Goal: Participate in discussion: Engage in conversation with other users on a specific topic

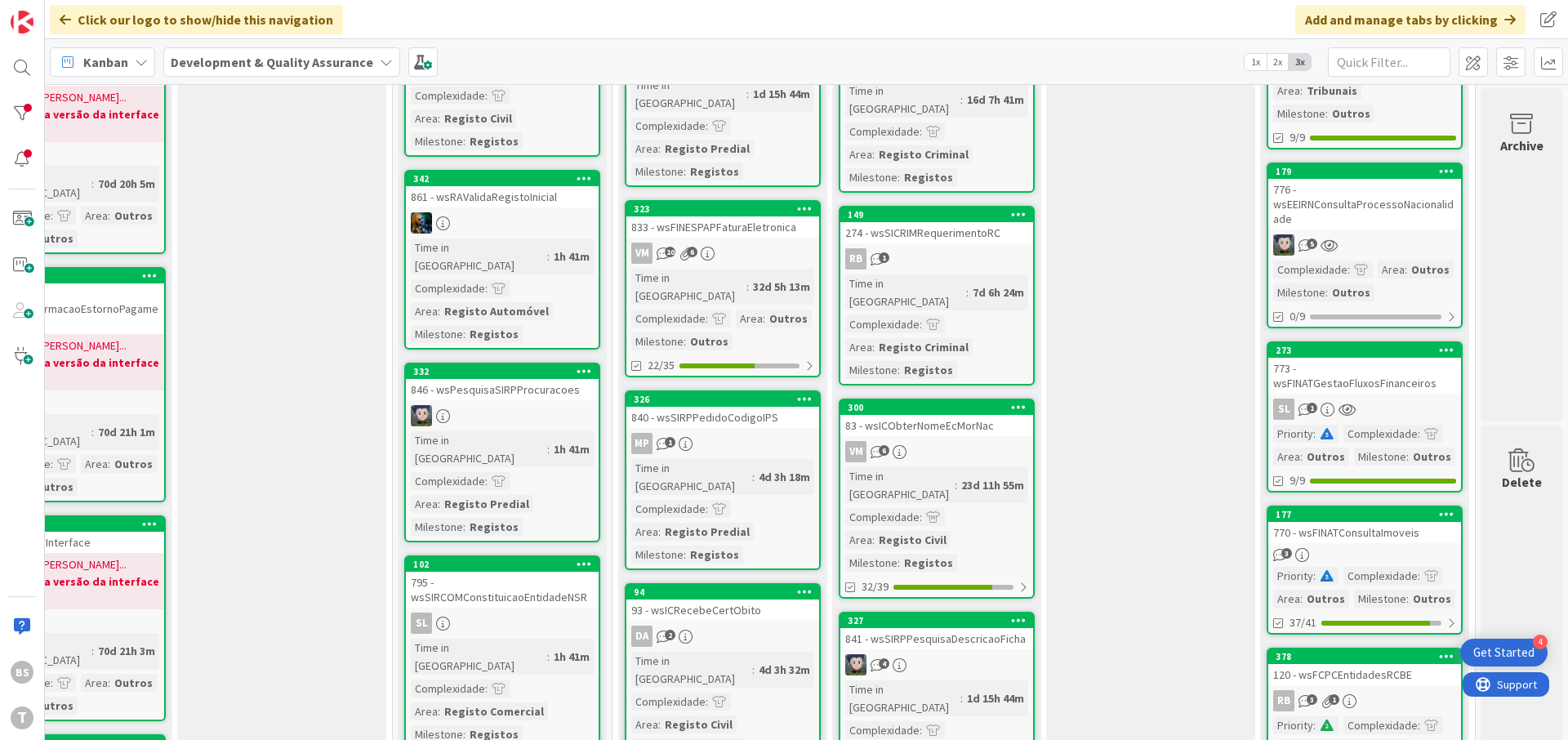
scroll to position [392, 308]
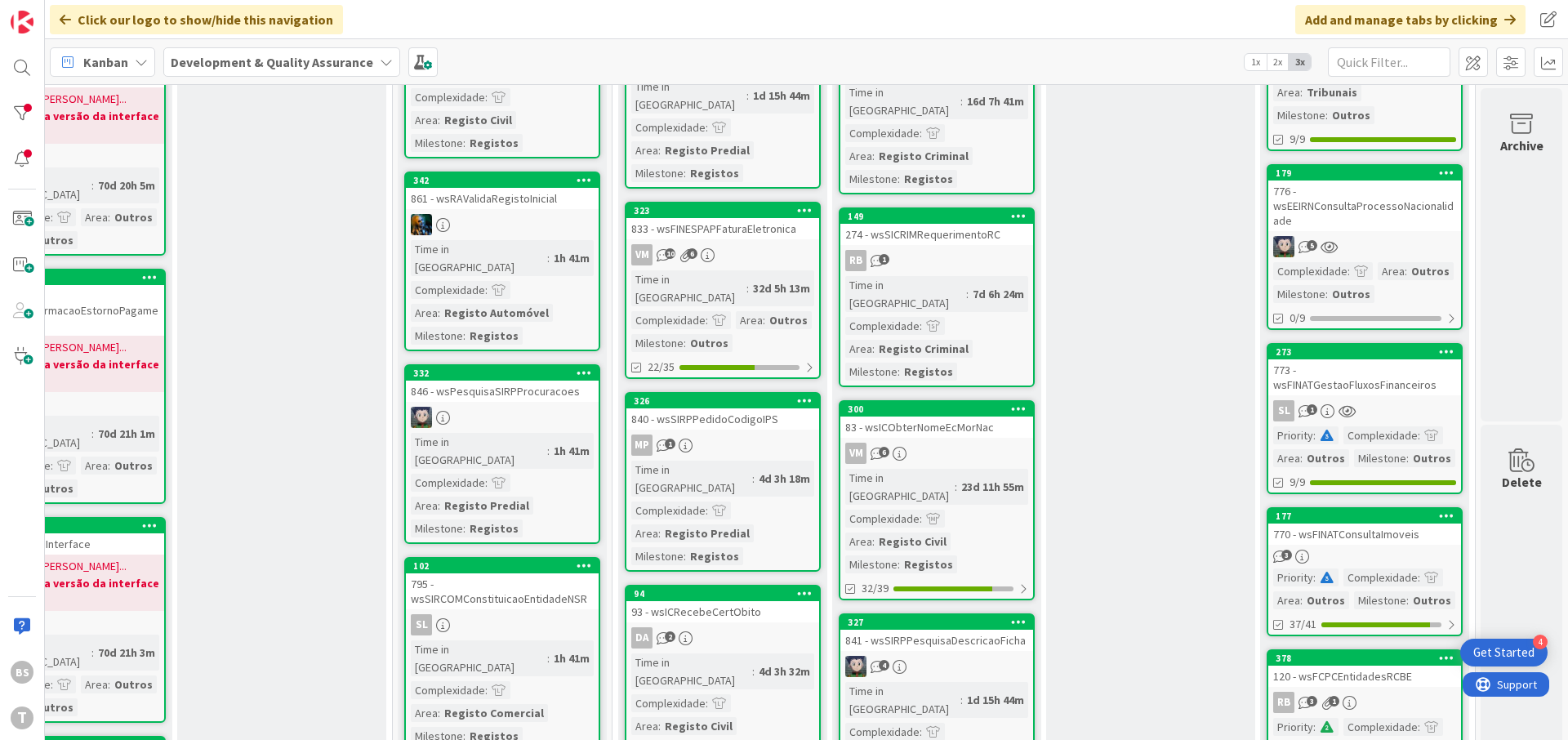
click at [1354, 383] on div "773 - wsFINATGestaoFluxosFinanceiros" at bounding box center [1364, 377] width 193 height 36
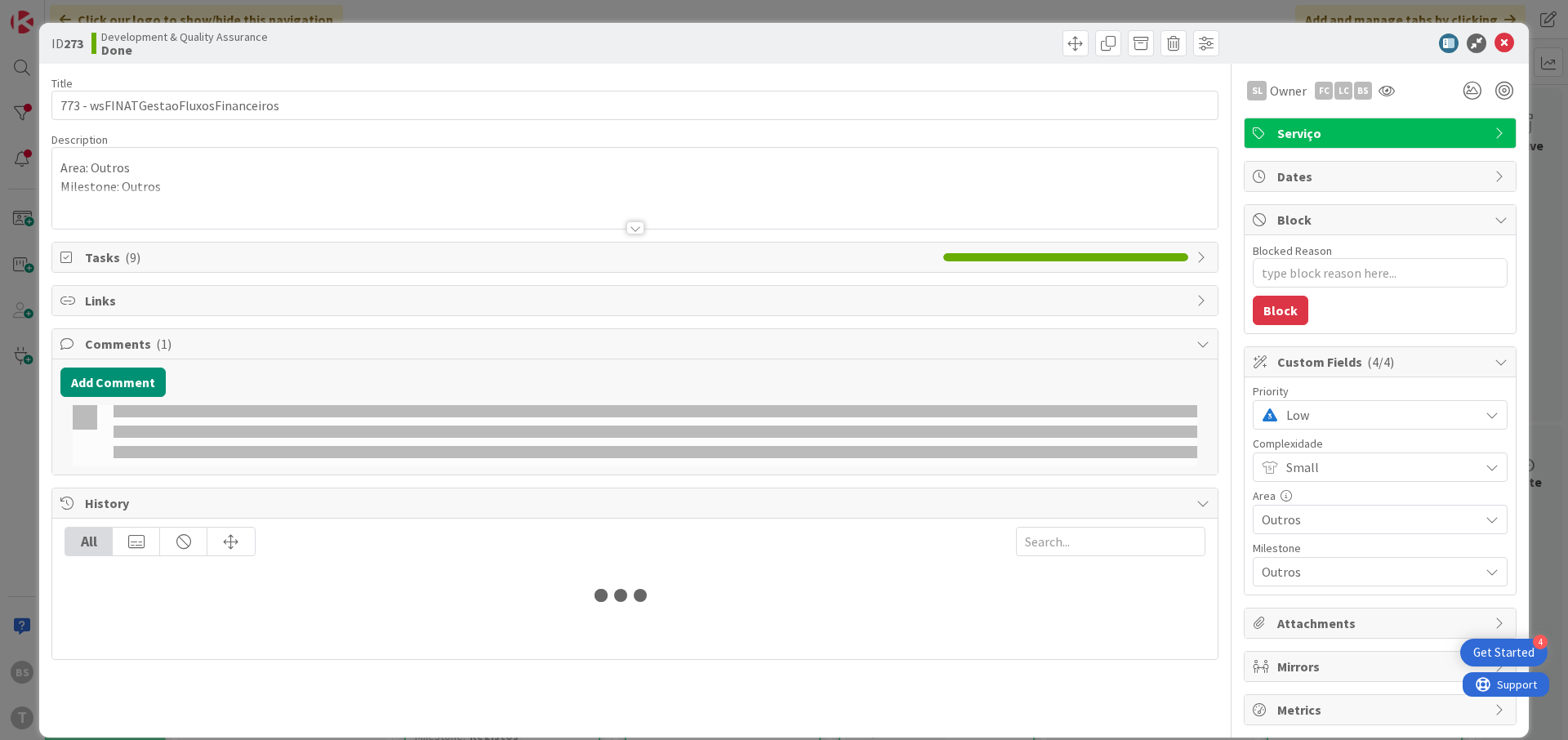
type textarea "x"
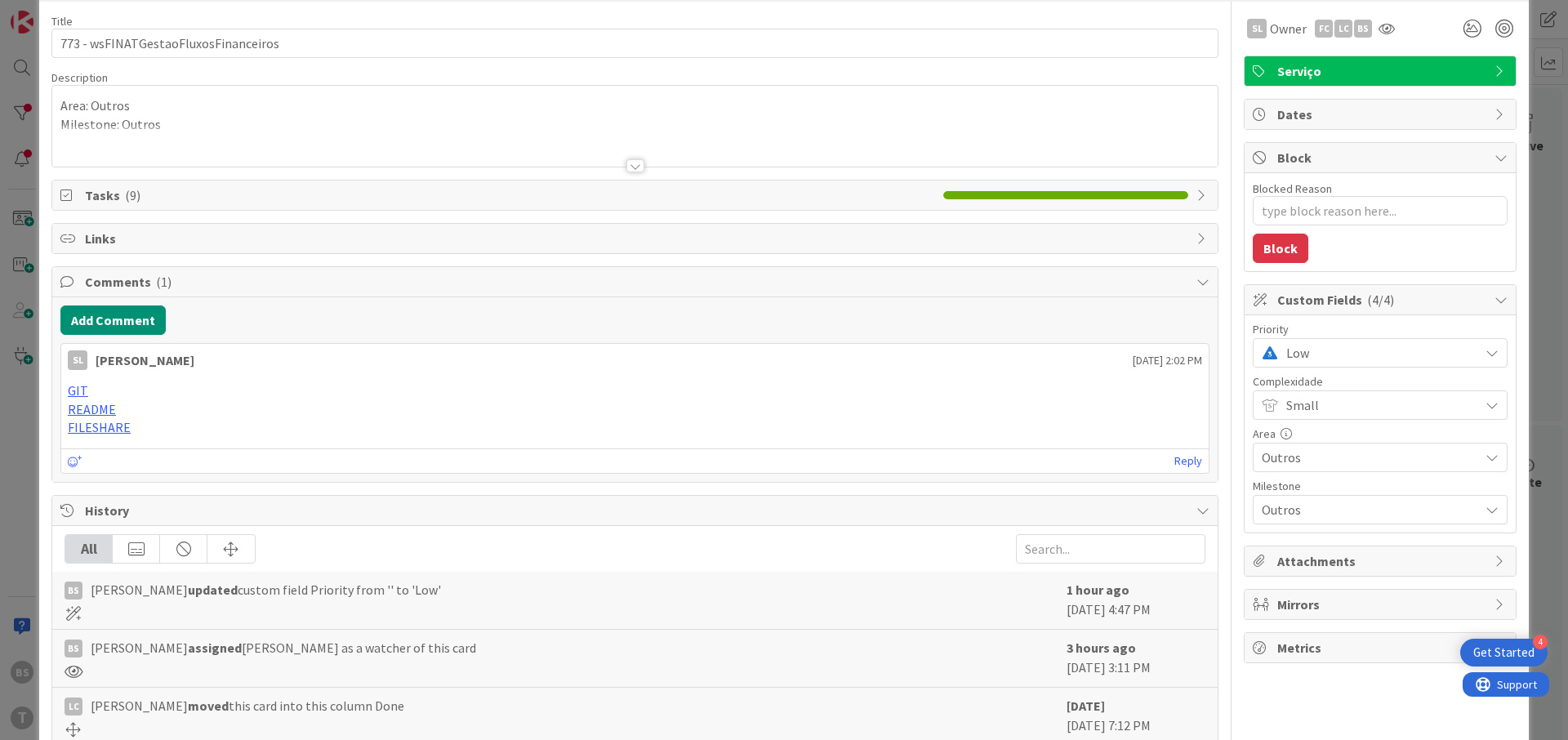
scroll to position [98, 0]
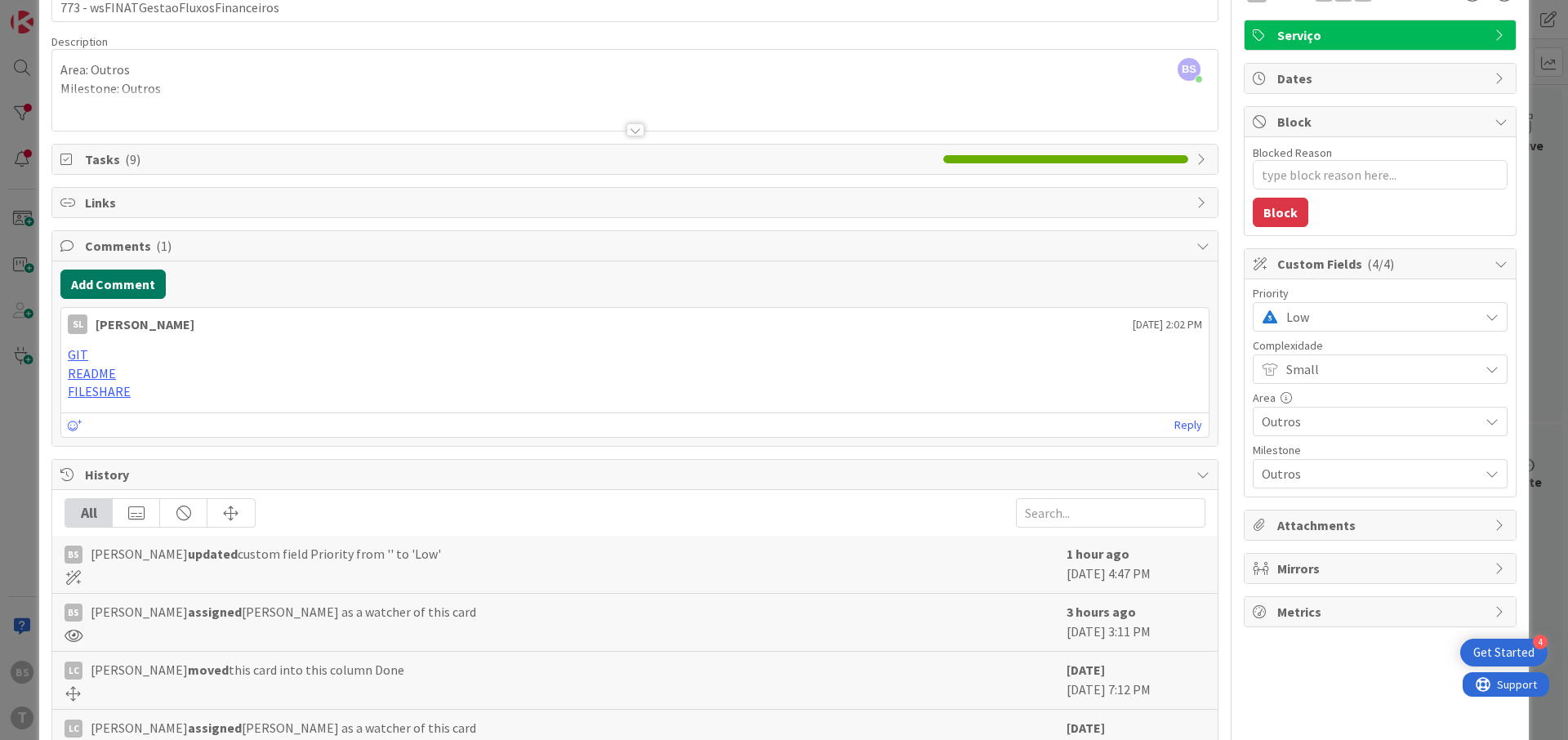
click at [144, 270] on button "Add Comment" at bounding box center [113, 284] width 105 height 29
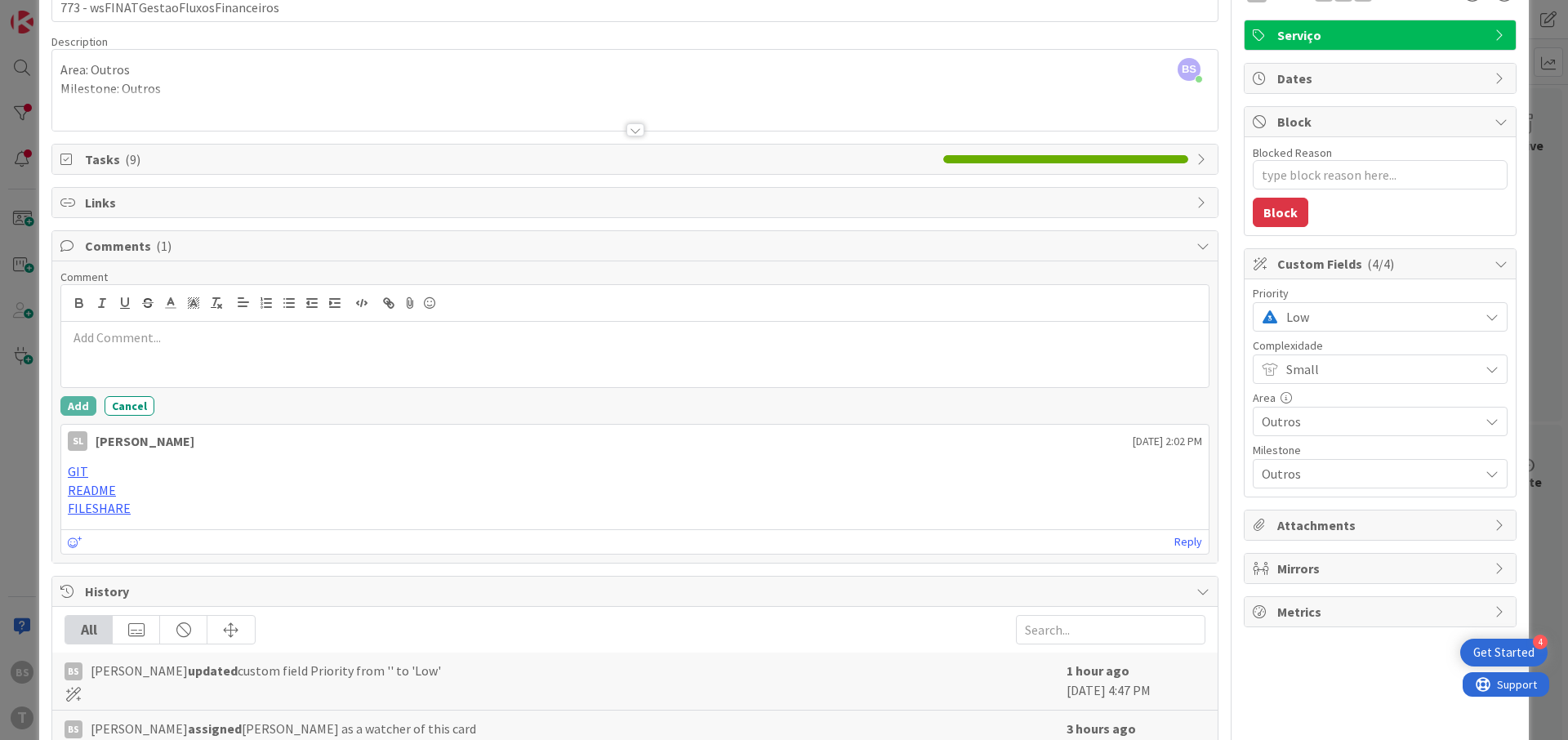
click at [217, 345] on p at bounding box center [635, 337] width 1134 height 18
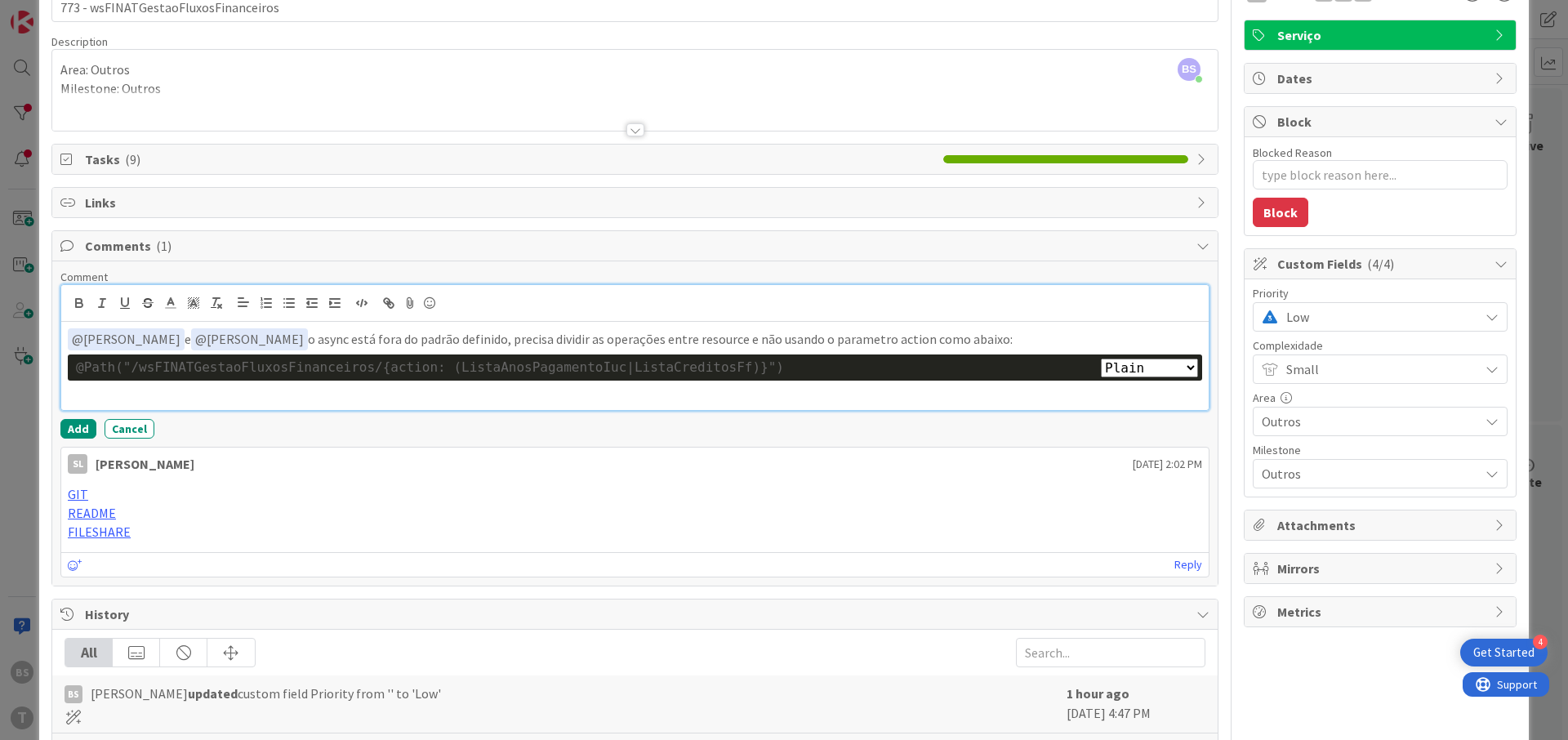
click at [1100, 358] on select "Plain Bash C++ C# CSS Diff HTML/XML Java JavaScript Markdown PHP Python Ruby SQL" at bounding box center [1149, 367] width 97 height 18
select select "java"
click option "Java" at bounding box center [0, 0] width 0 height 0
click at [65, 426] on button "Add" at bounding box center [78, 428] width 36 height 19
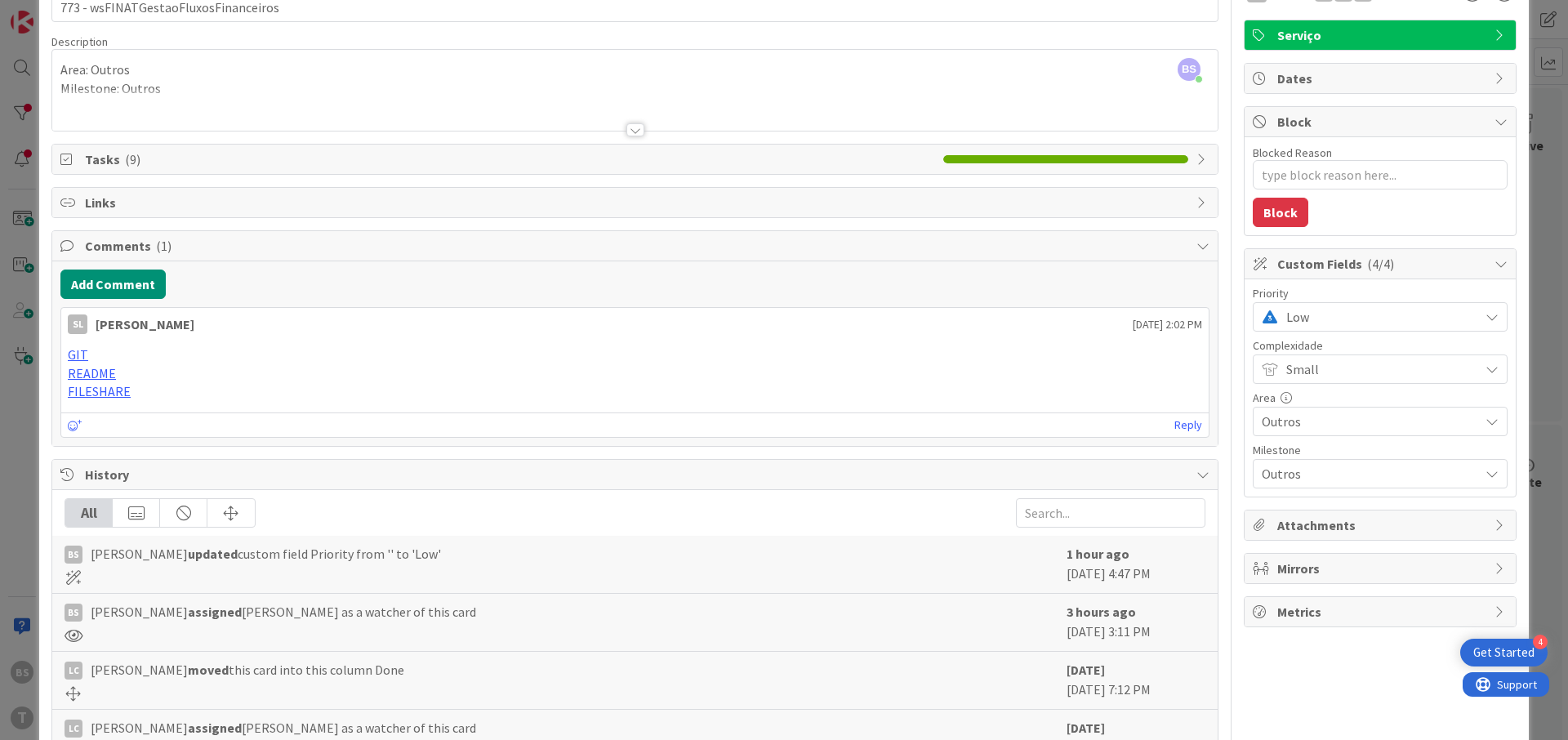
type textarea "x"
select select "java"
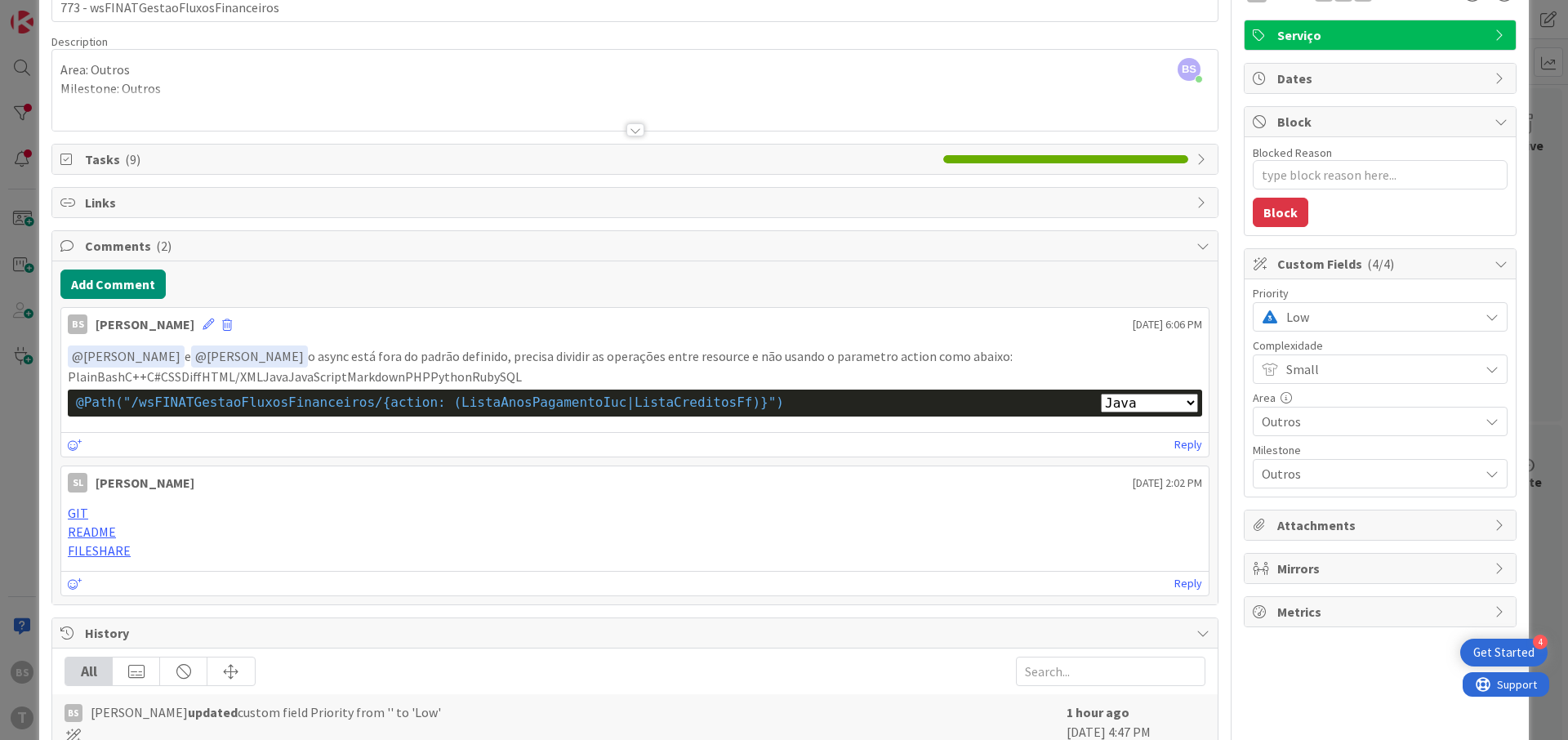
scroll to position [0, 0]
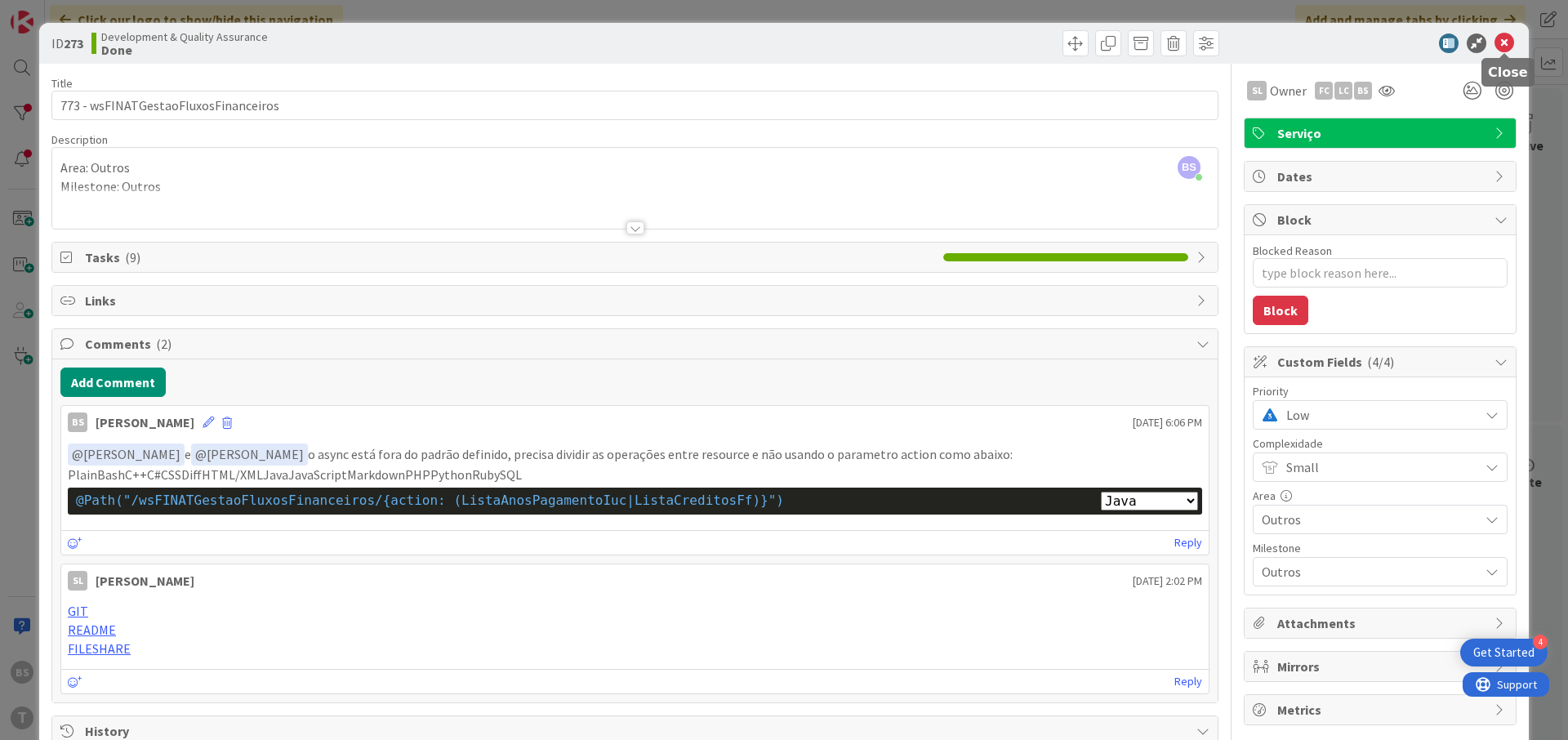
click at [1503, 49] on icon at bounding box center [1504, 43] width 19 height 19
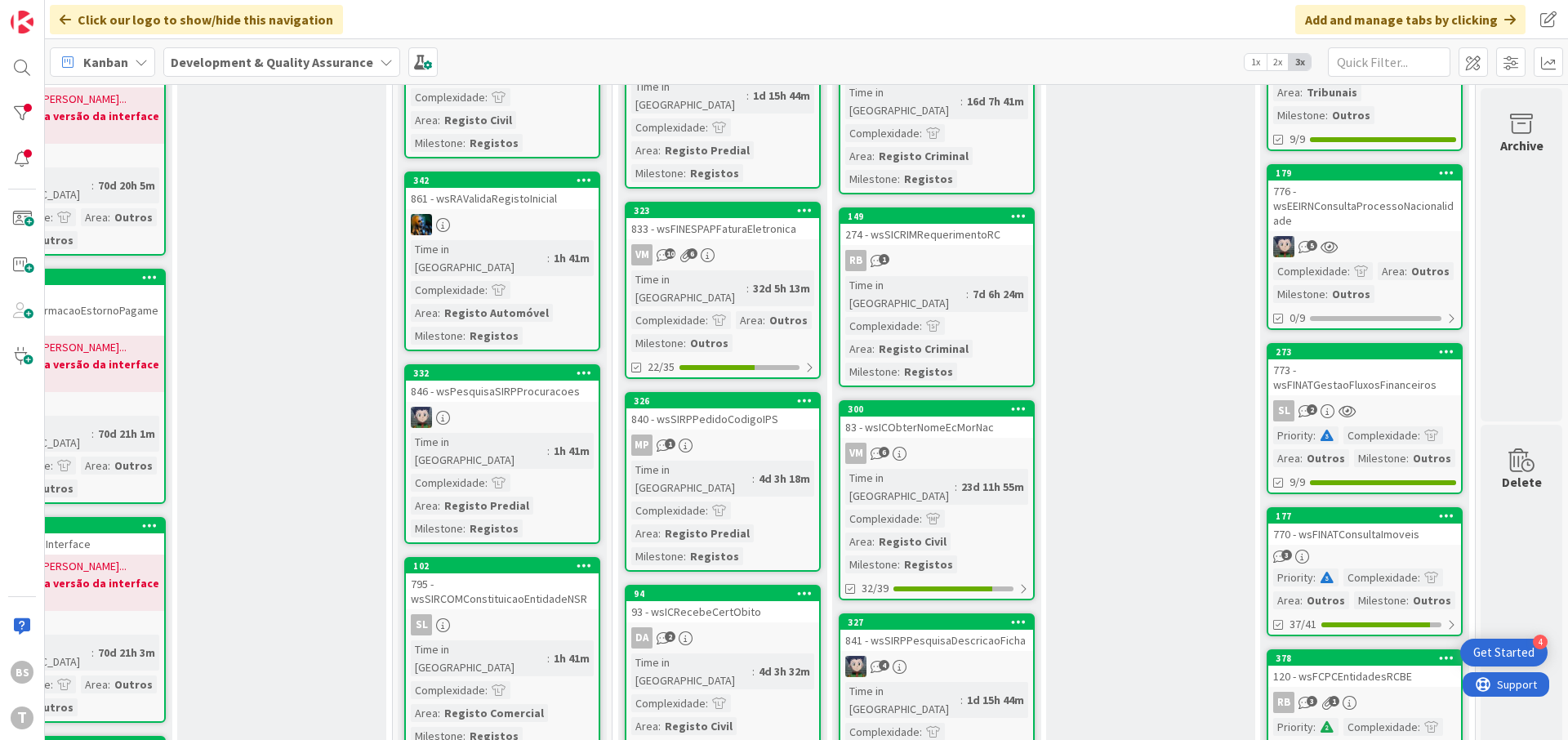
click at [1401, 381] on div "773 - wsFINATGestaoFluxosFinanceiros" at bounding box center [1364, 377] width 193 height 36
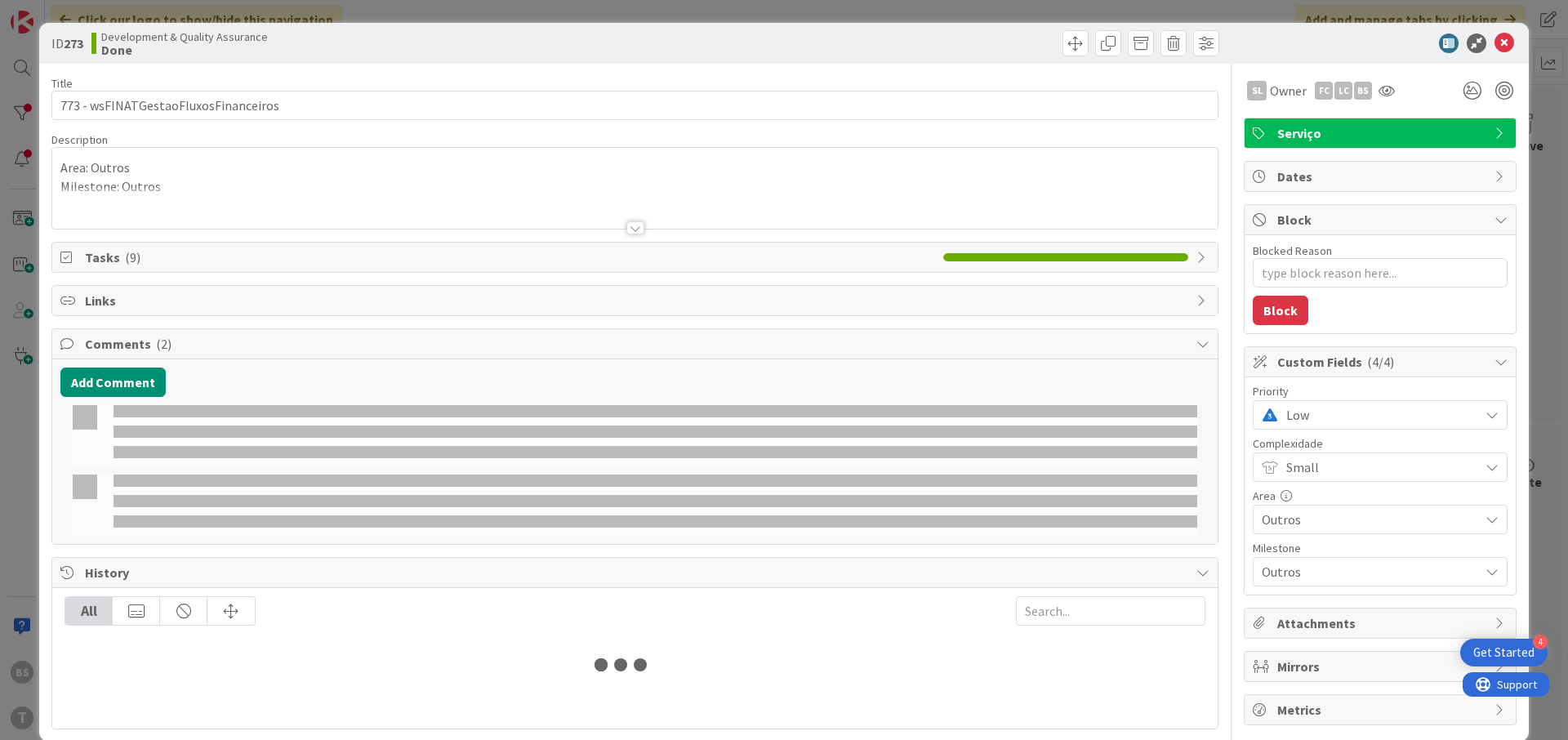
type textarea "x"
select select "java"
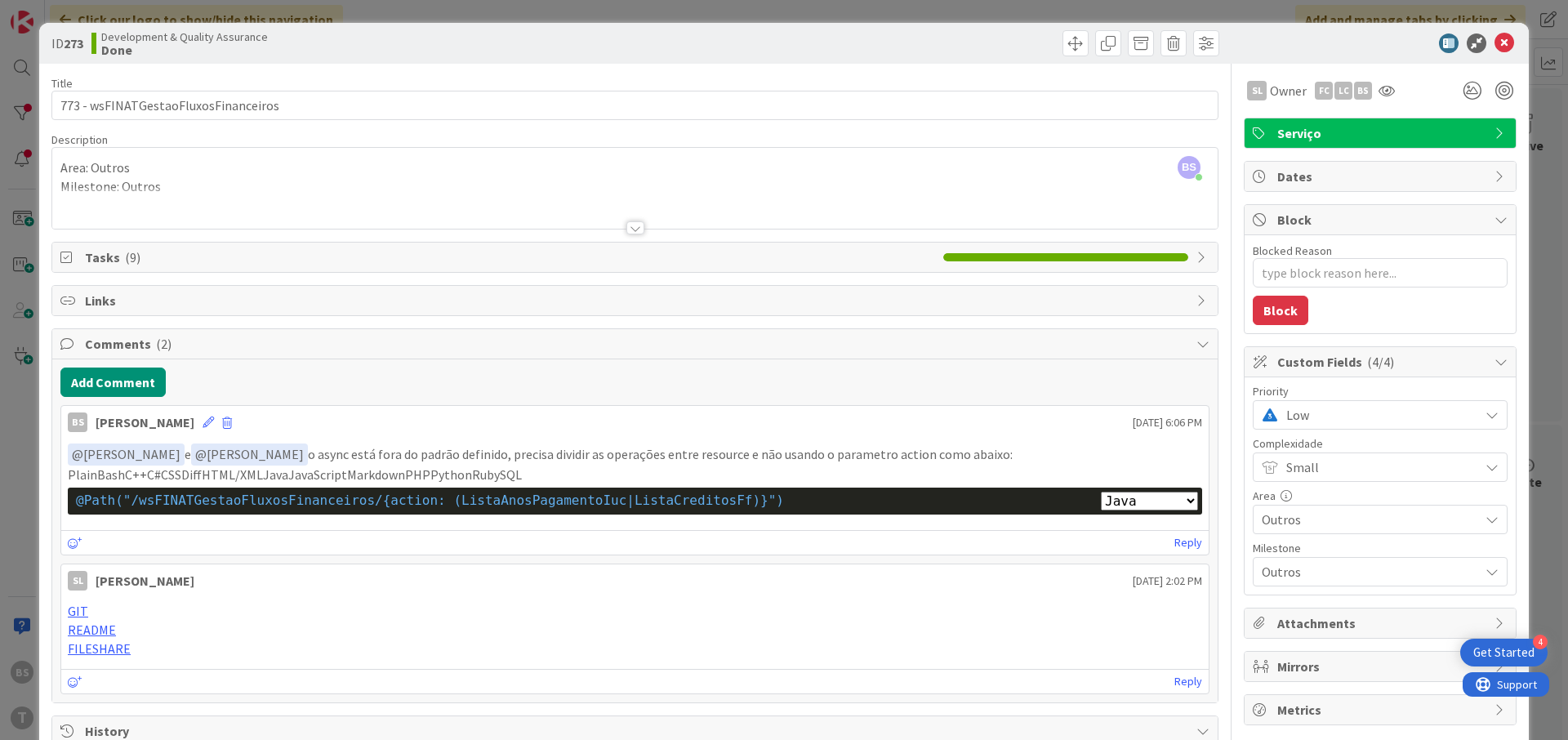
click at [1345, 418] on span "Low" at bounding box center [1378, 414] width 185 height 23
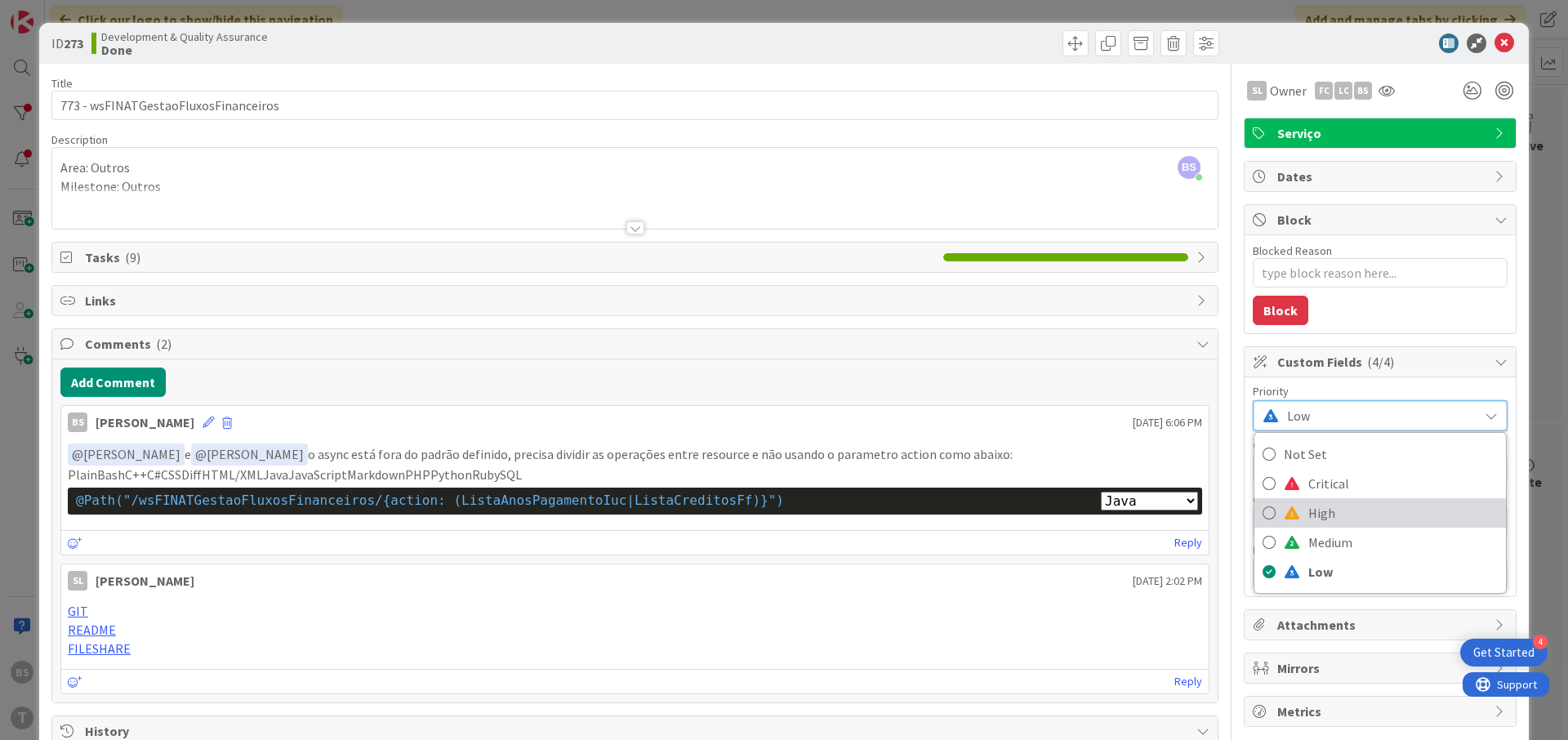
click at [1349, 520] on span "High" at bounding box center [1403, 512] width 190 height 24
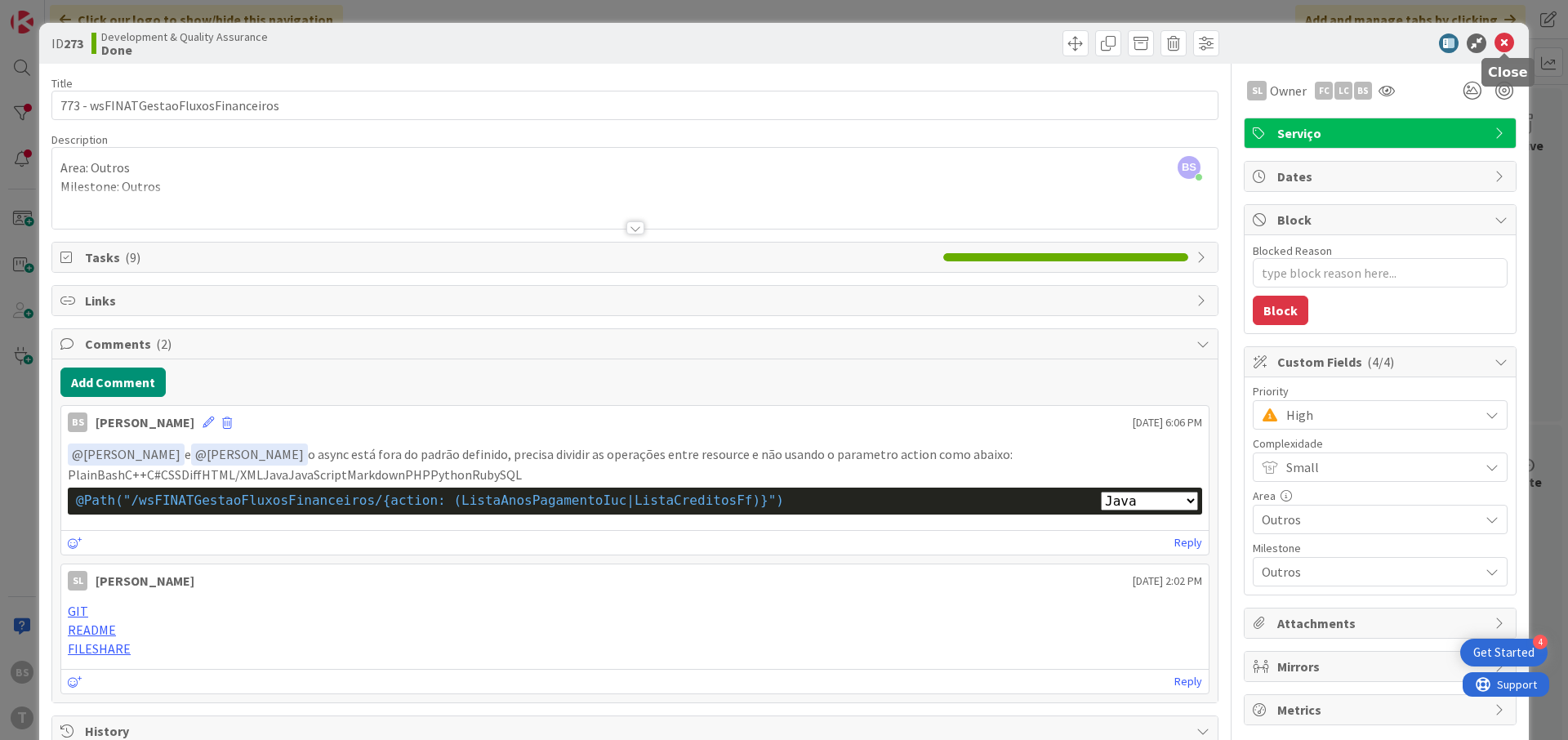
click at [1507, 52] on icon at bounding box center [1504, 43] width 19 height 19
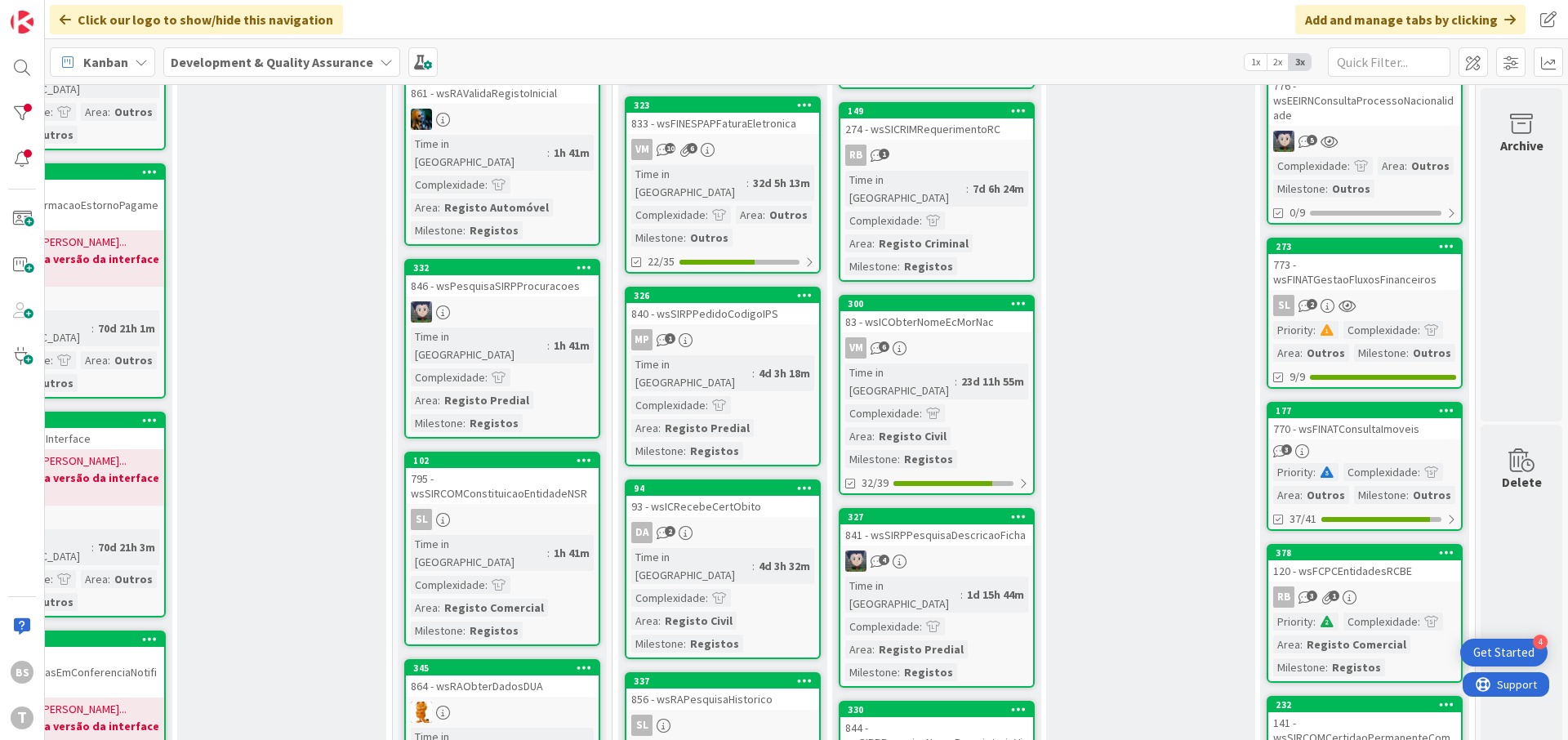
scroll to position [490, 308]
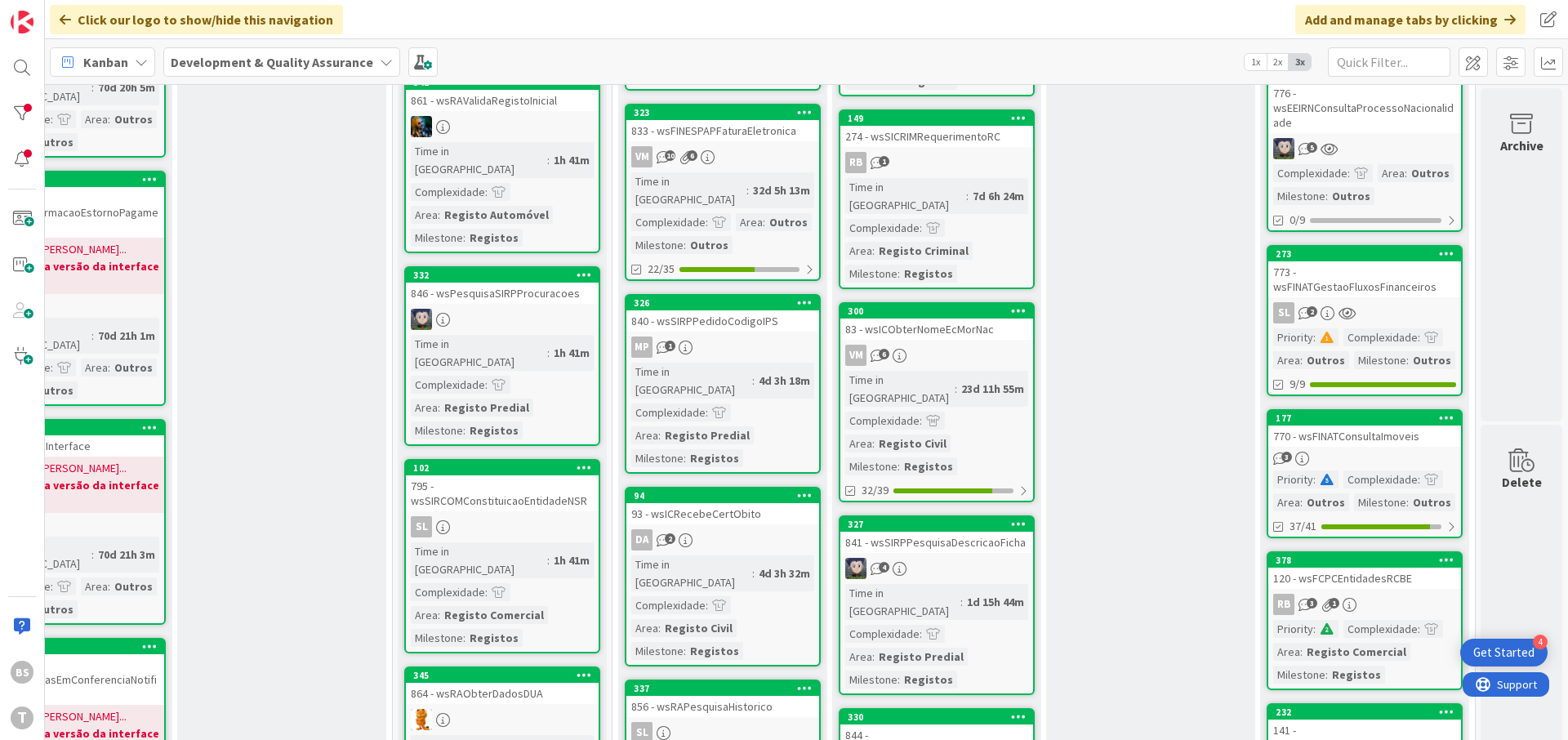
click at [1351, 443] on div "770 - wsFINATConsultaImoveis" at bounding box center [1364, 435] width 193 height 21
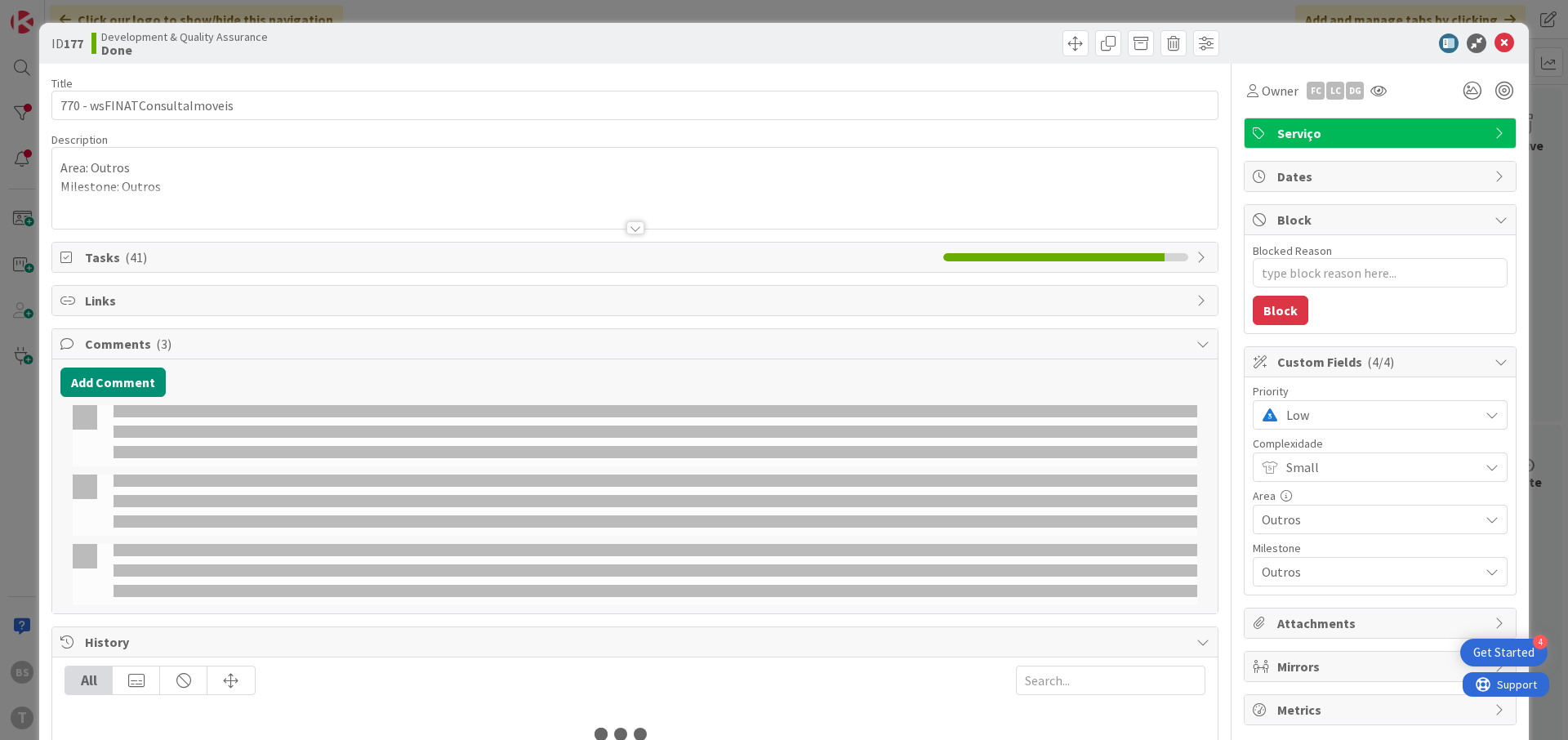
type textarea "x"
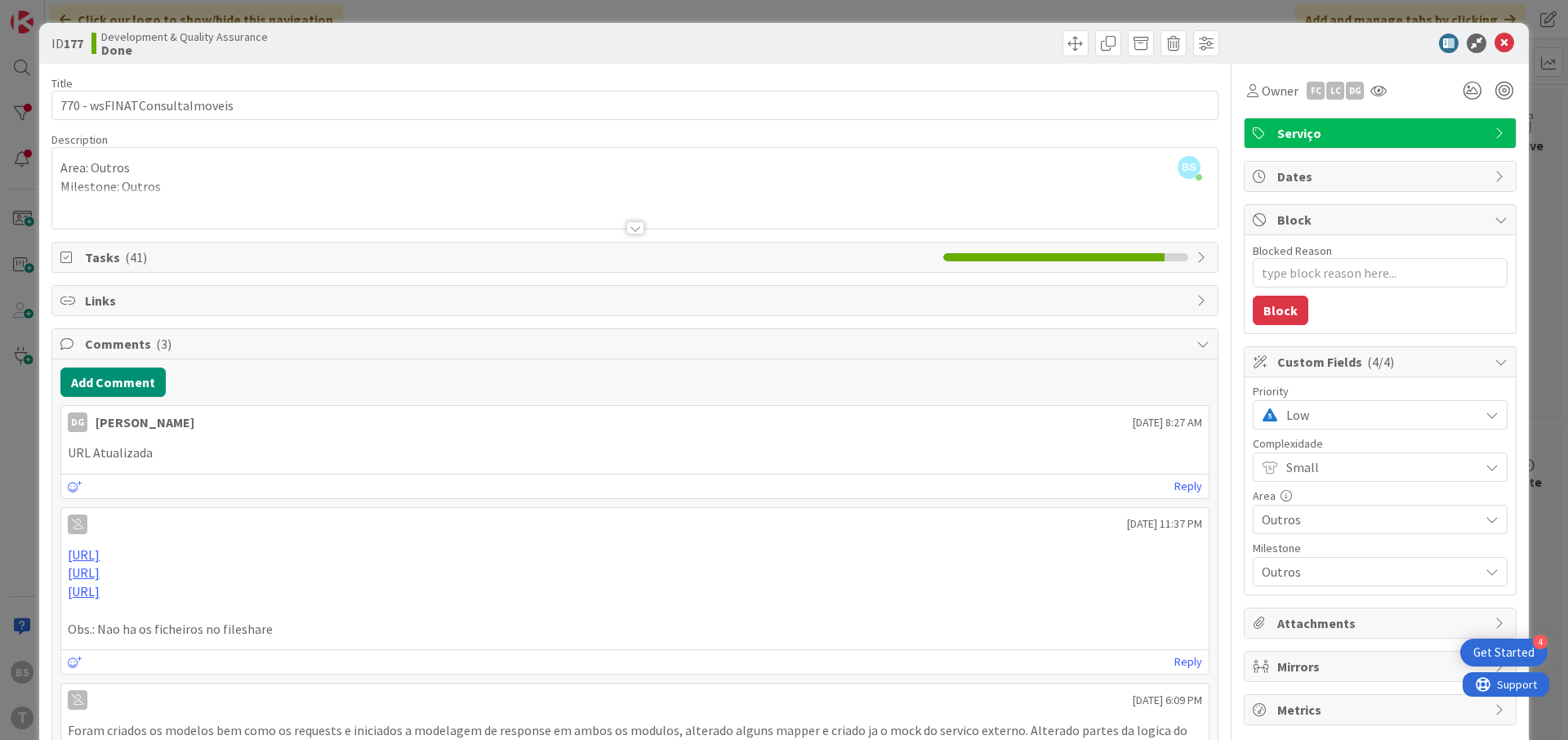
click at [632, 220] on div at bounding box center [635, 208] width 1165 height 42
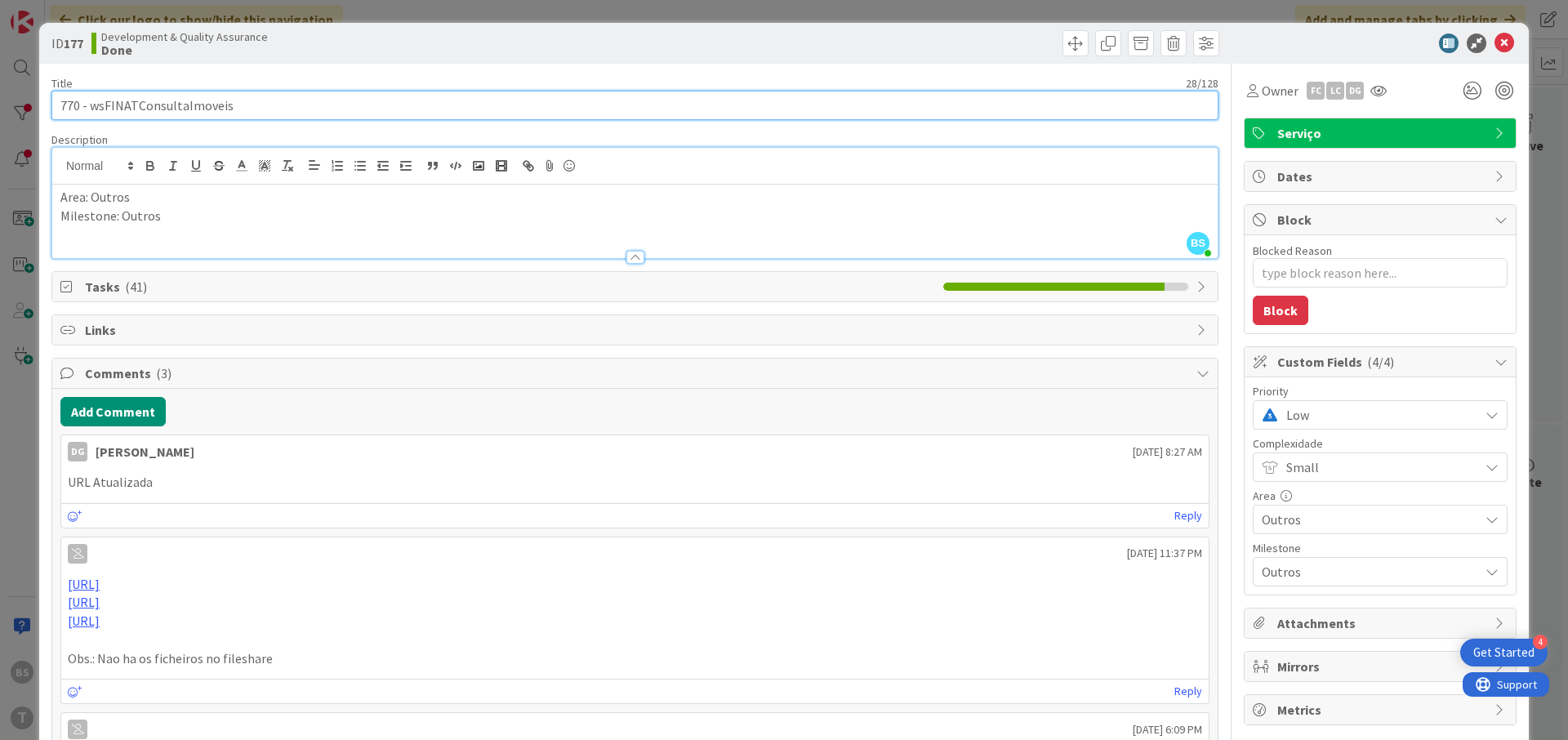
click at [362, 106] on input "770 - wsFINATConsultaImoveis" at bounding box center [635, 105] width 1166 height 29
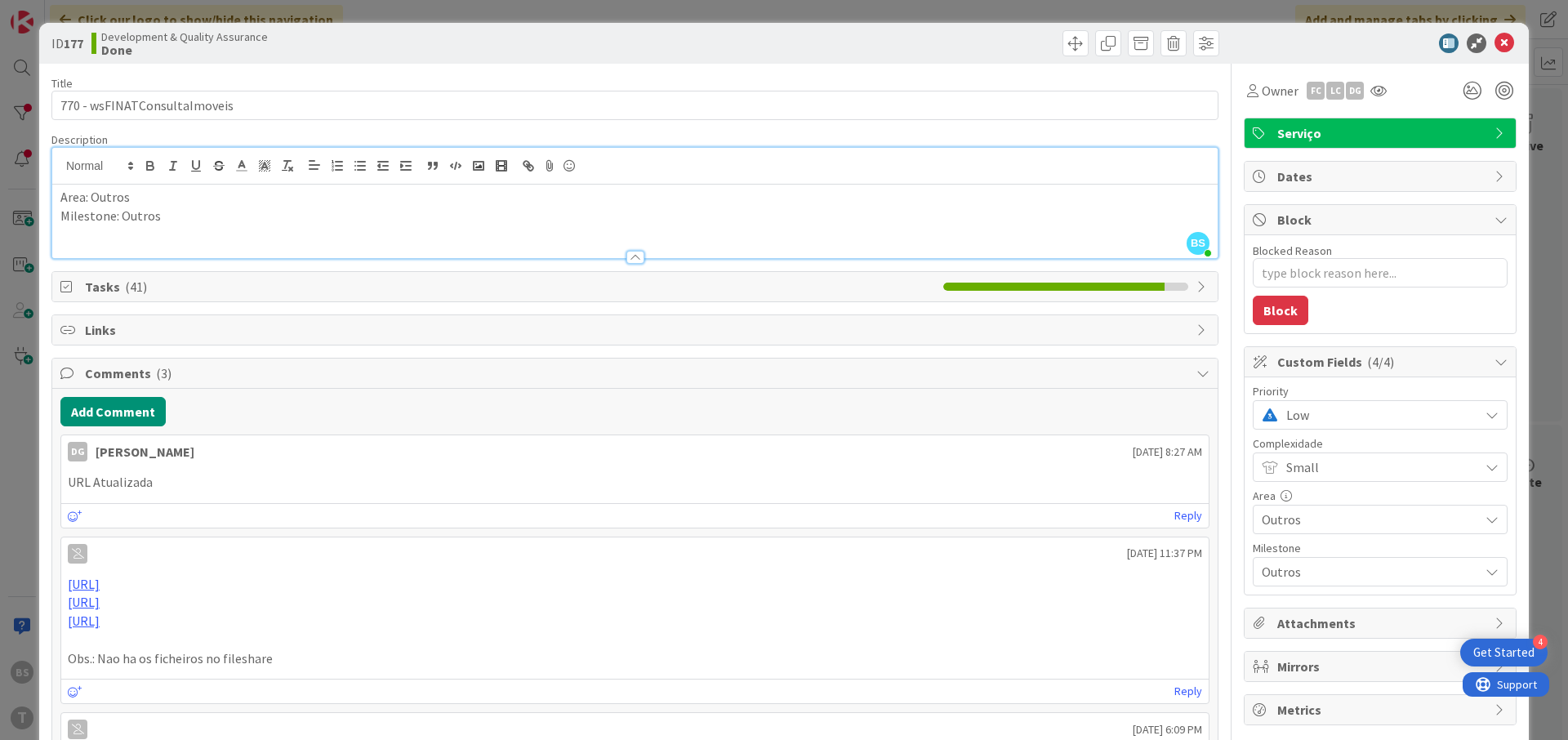
click at [17, 560] on div "ID 177 Development & Quality Assurance Done Title 28 / 128 770 - wsFINATConsult…" at bounding box center [784, 370] width 1568 height 740
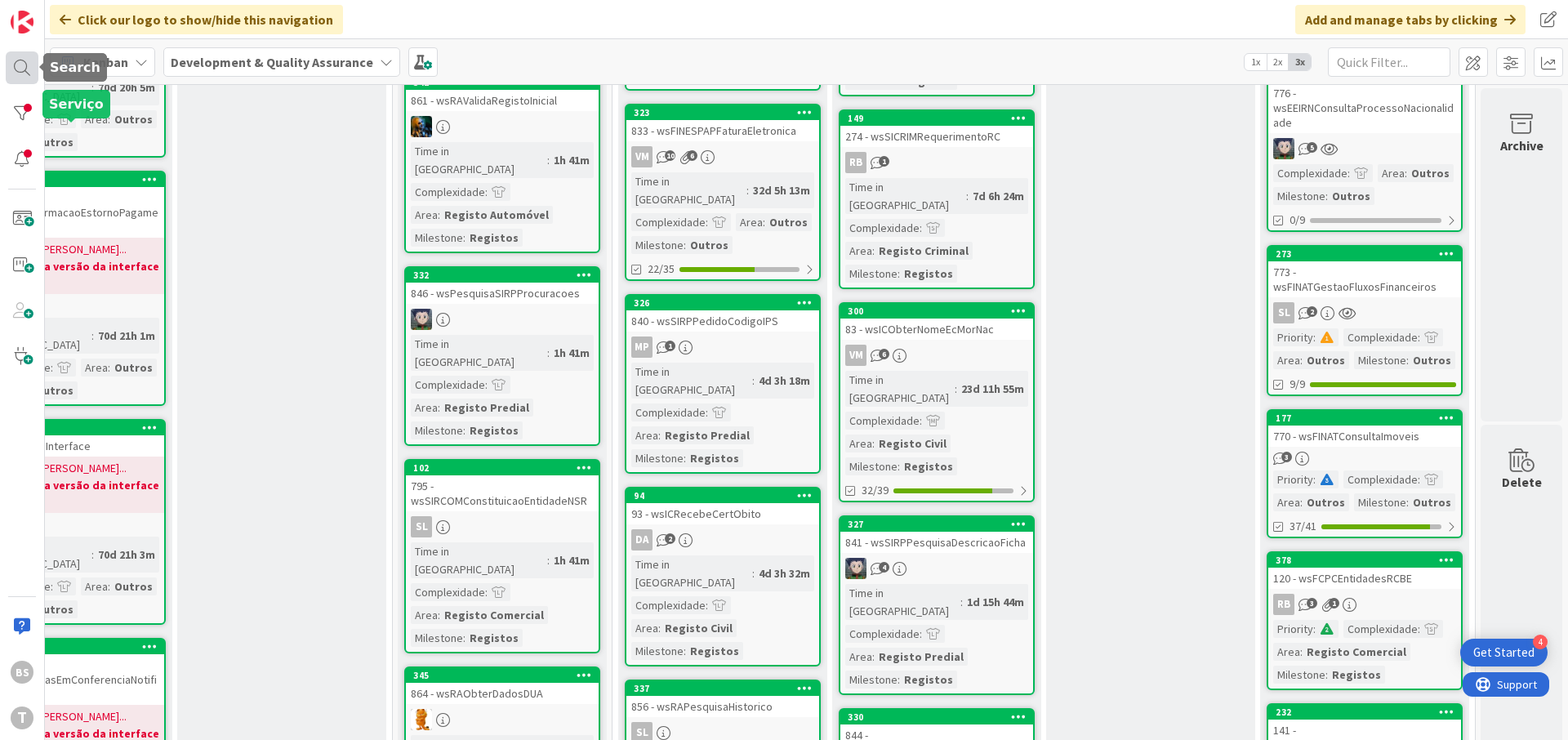
click at [28, 56] on div at bounding box center [22, 68] width 33 height 33
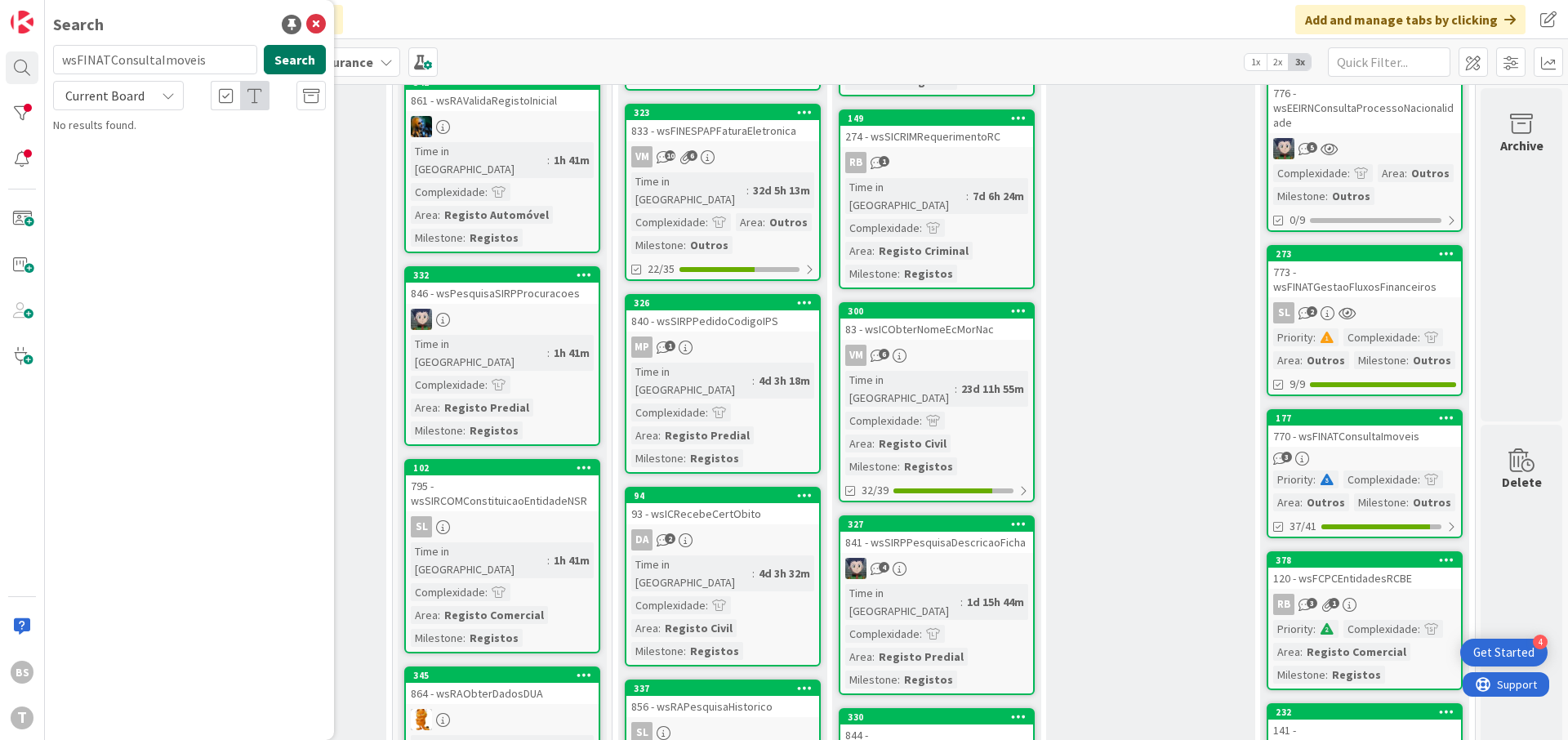
type input "wsFINATConsultaImoveis"
click at [276, 60] on button "Search" at bounding box center [295, 59] width 62 height 29
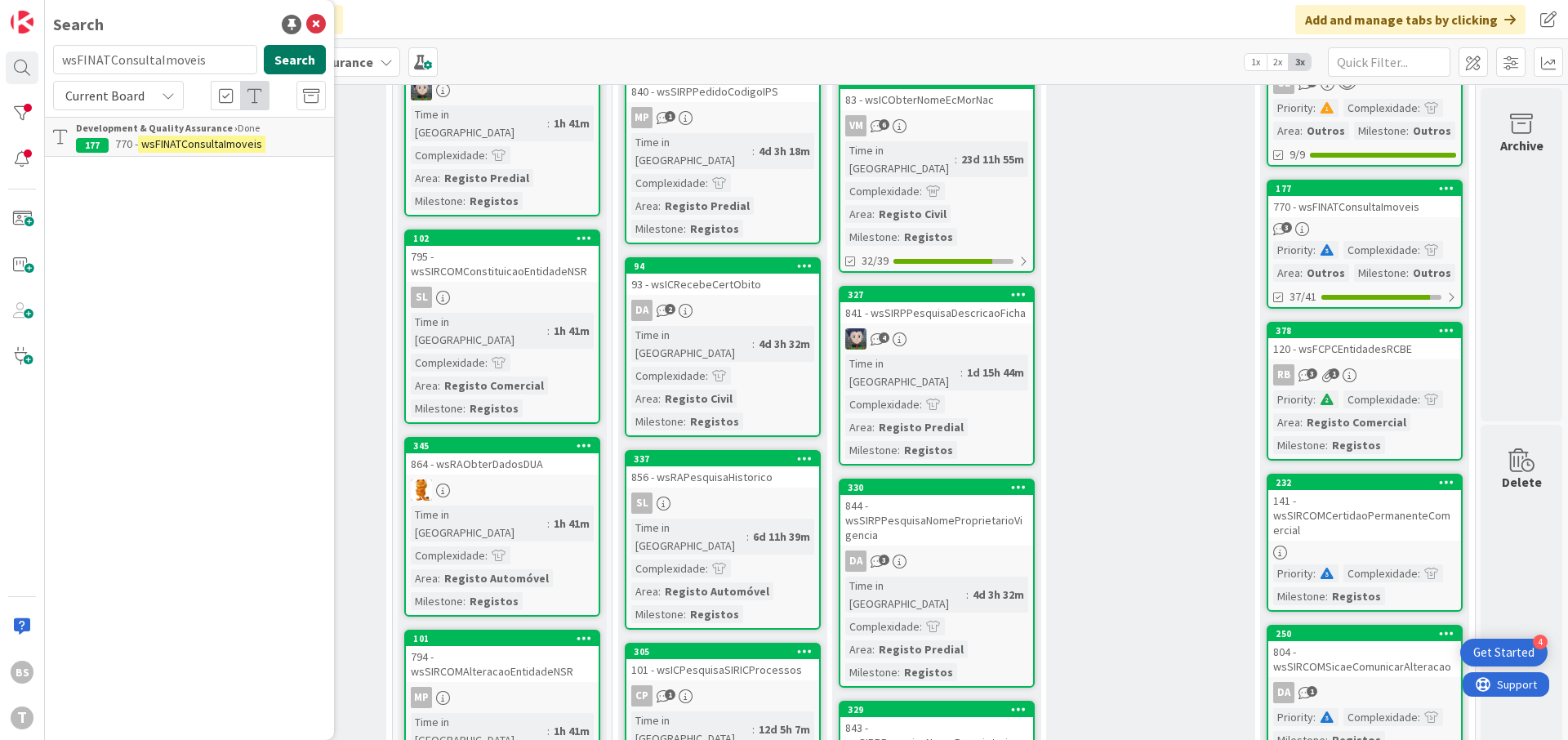
scroll to position [686, 308]
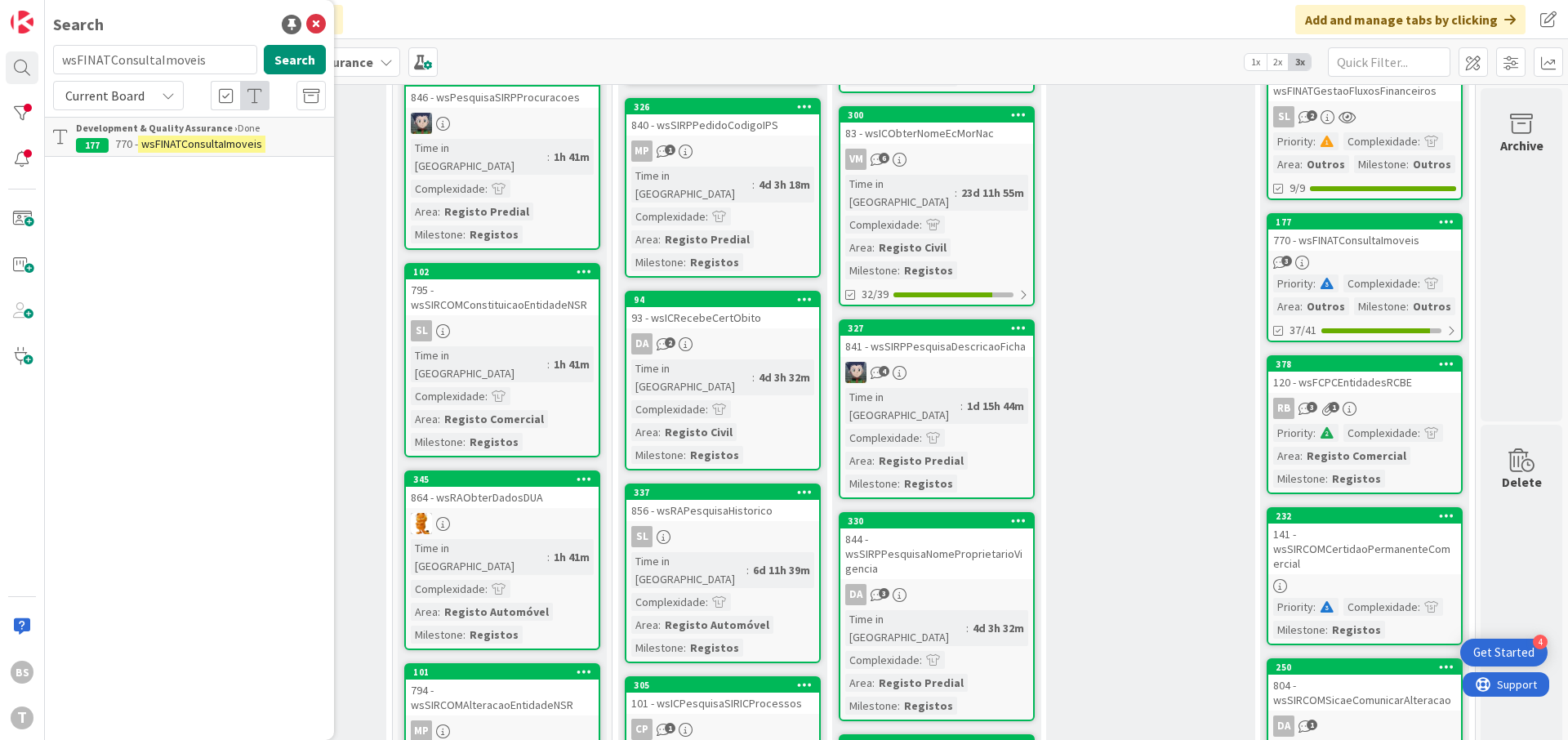
click at [1365, 242] on div "770 - wsFINATConsultaImoveis" at bounding box center [1364, 240] width 193 height 21
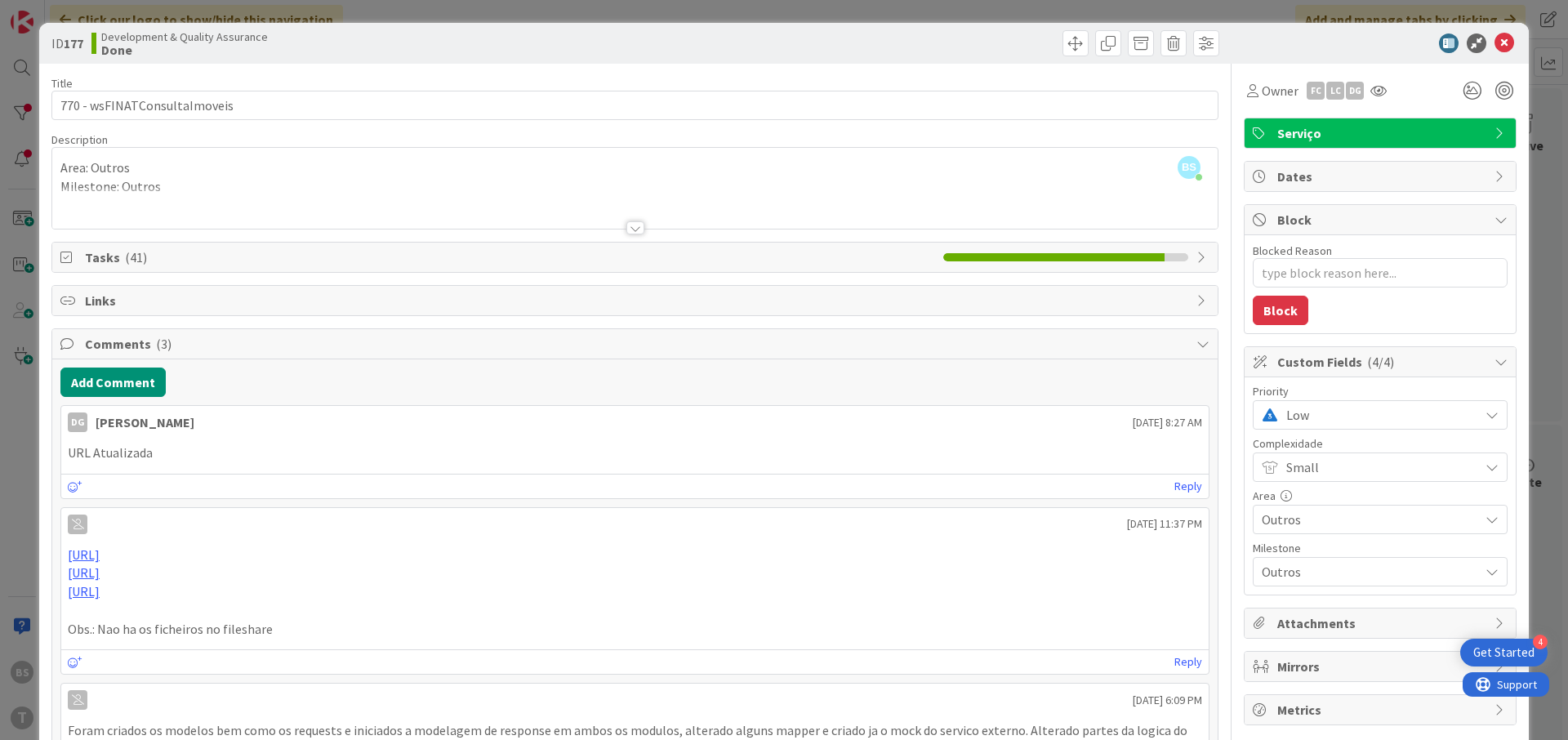
click at [18, 340] on div "ID 177 Development & Quality Assurance Done Title 28 / 128 770 - wsFINATConsult…" at bounding box center [784, 370] width 1568 height 740
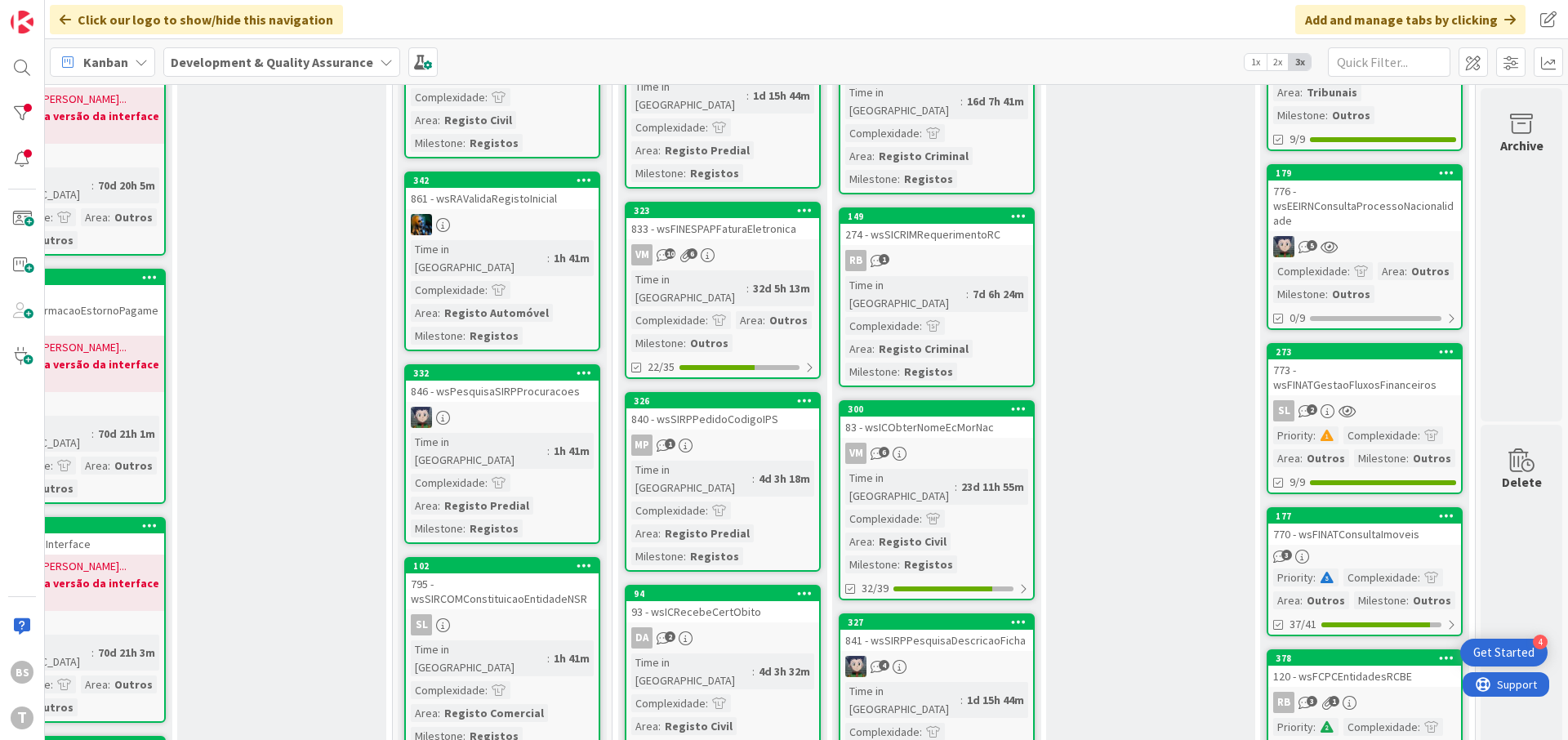
scroll to position [686, 308]
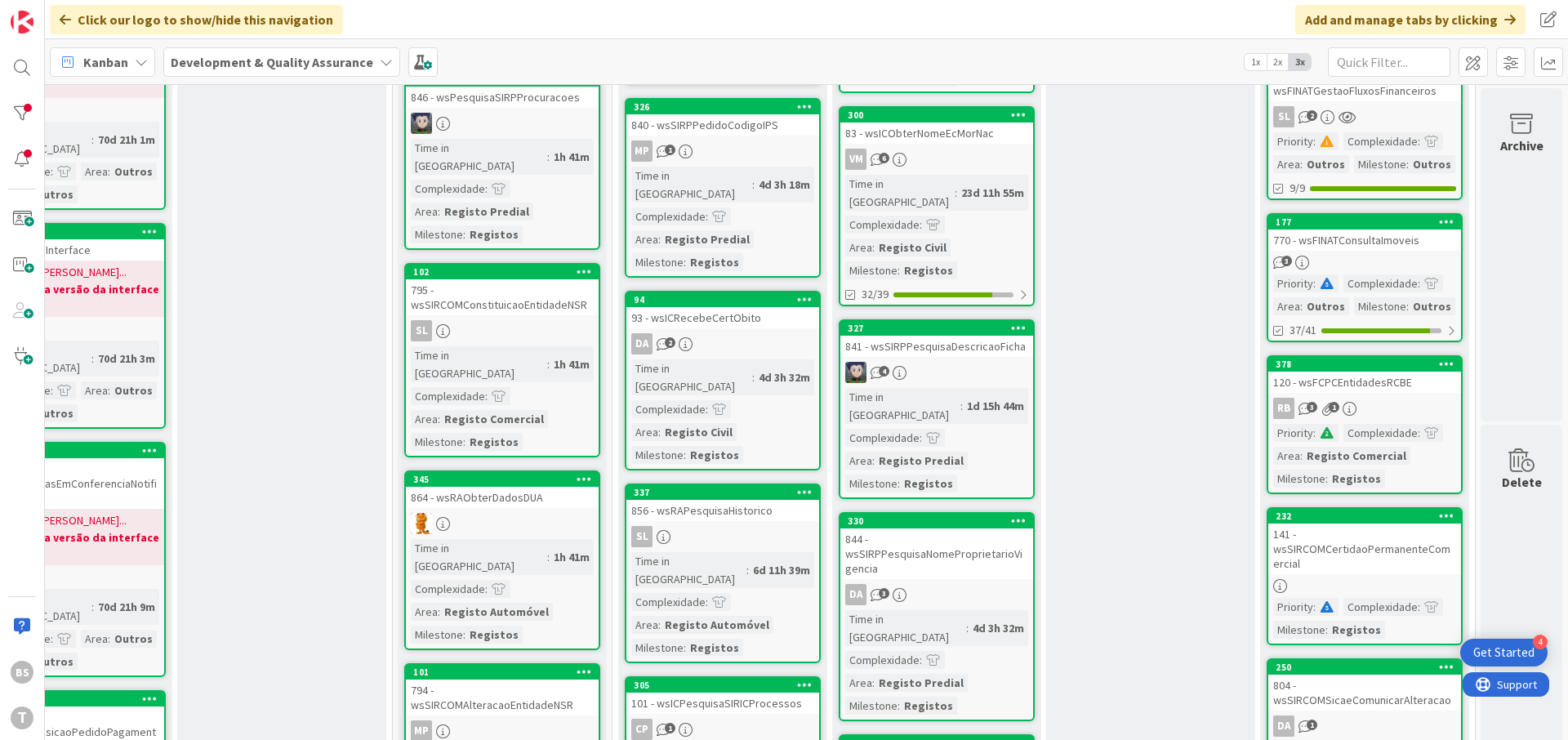
click at [1328, 251] on link "177 770 - wsFINATConsultaImoveis 3 Priority : Complexidade : Area : Outros Mile…" at bounding box center [1364, 277] width 196 height 129
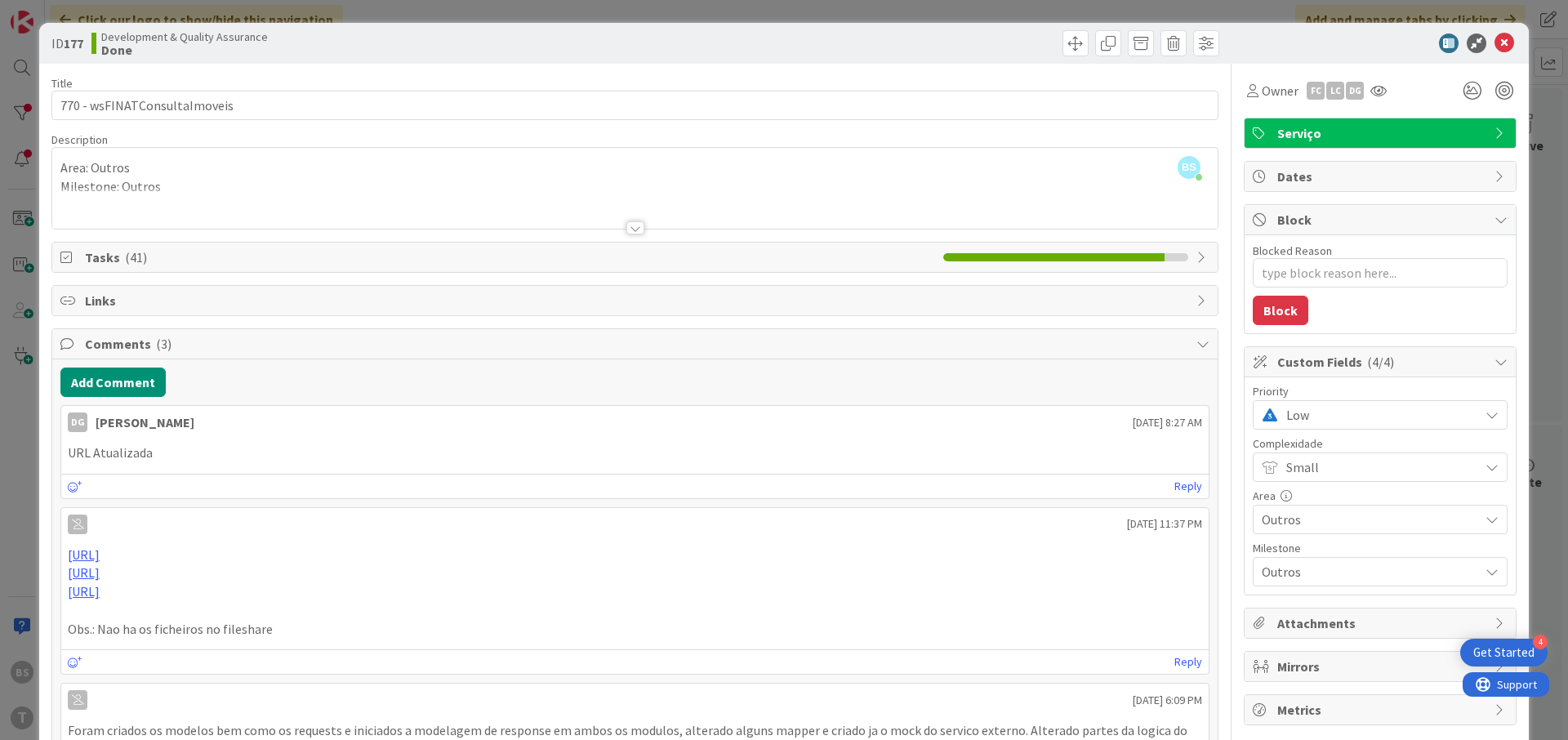
click at [1371, 404] on span "Low" at bounding box center [1378, 414] width 185 height 23
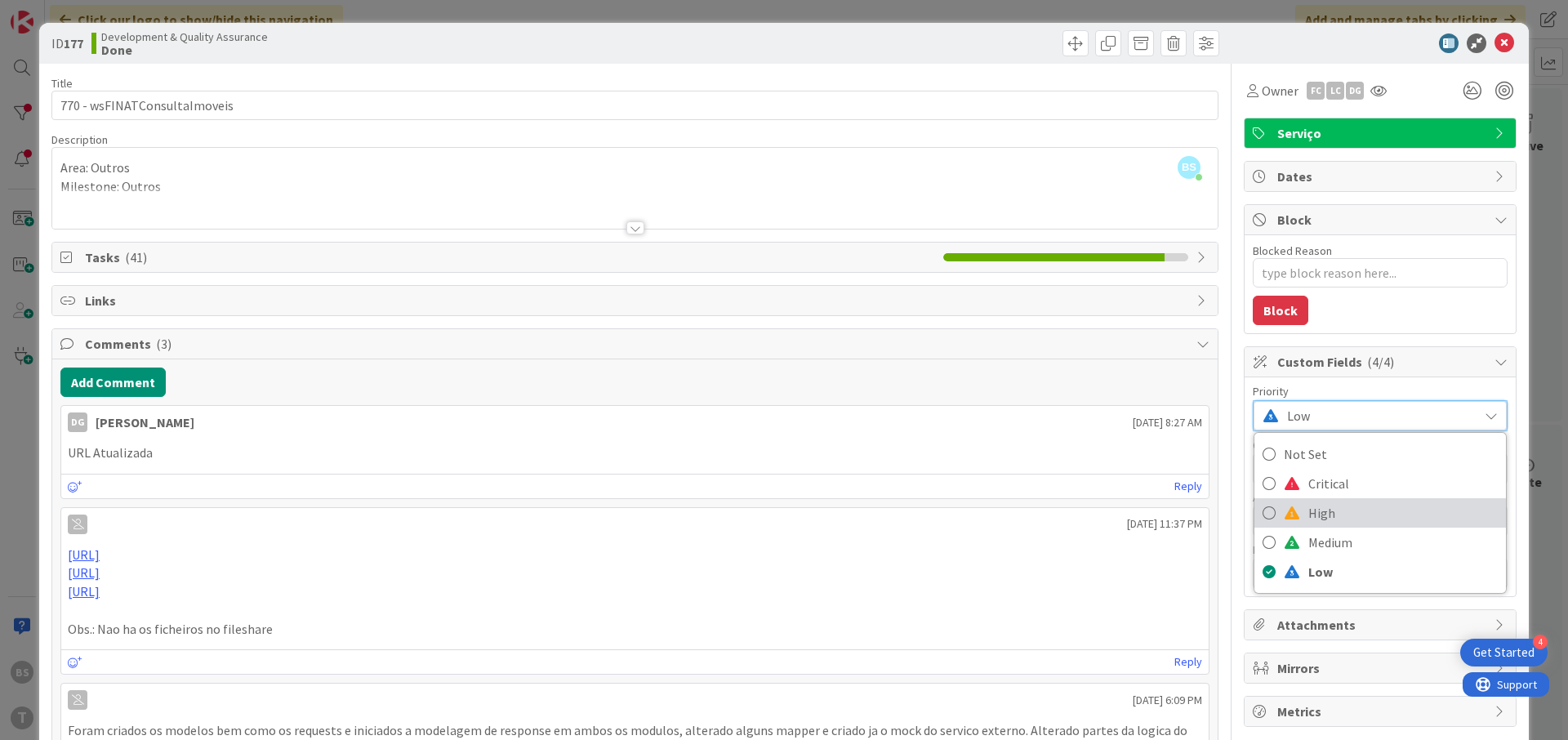
click at [1363, 515] on span "High" at bounding box center [1403, 512] width 190 height 24
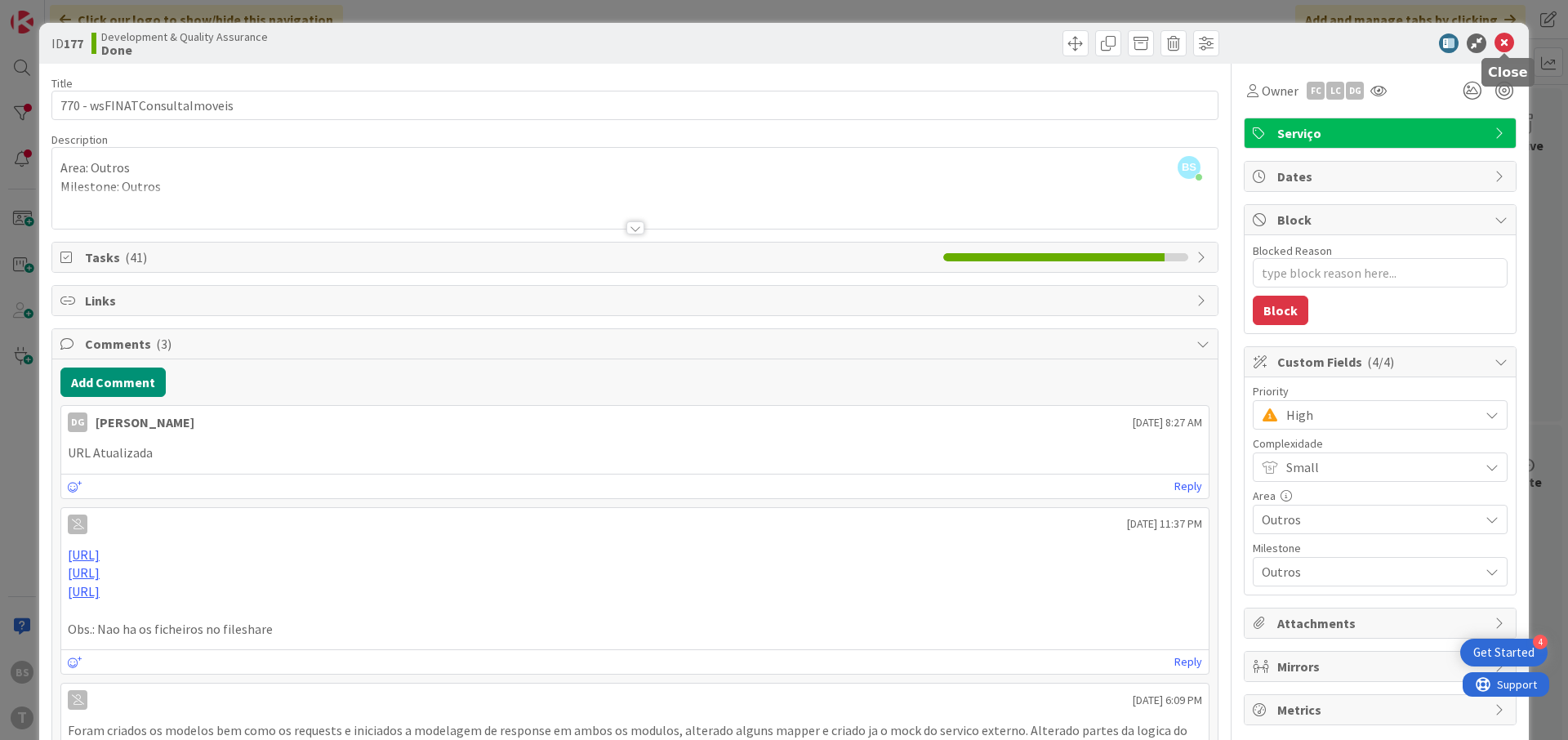
click at [1503, 43] on icon at bounding box center [1504, 43] width 19 height 19
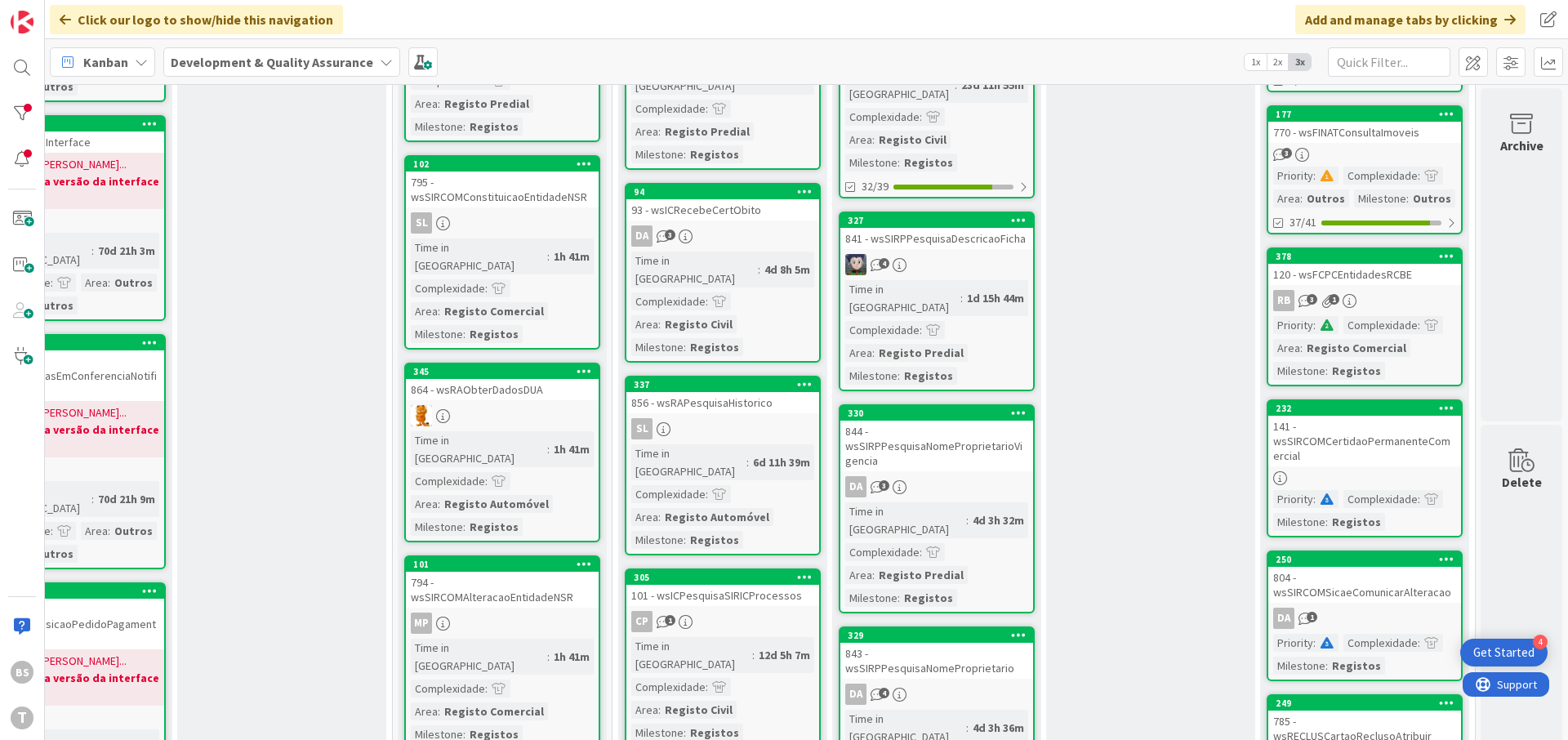
scroll to position [882, 308]
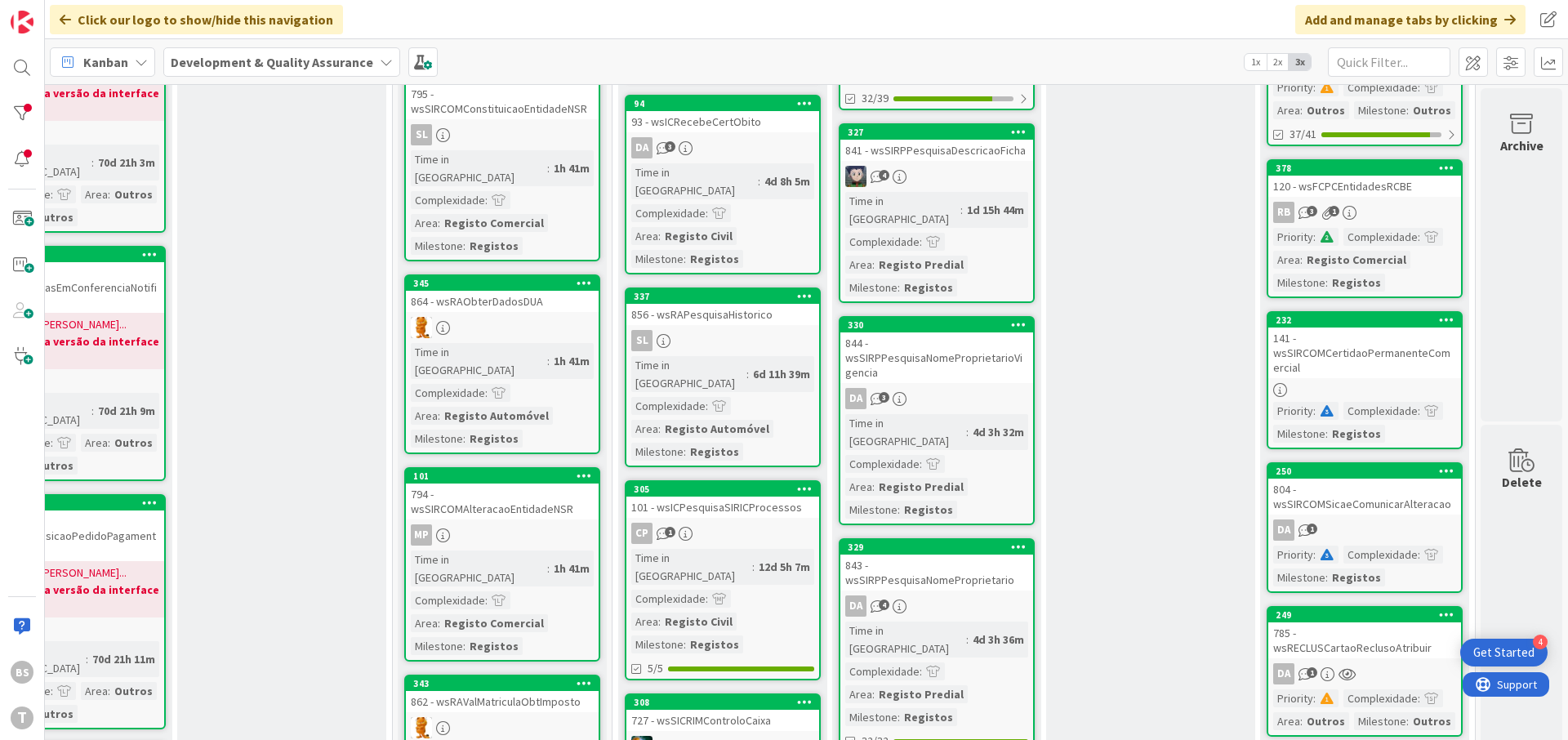
click at [1403, 363] on div "141 - wsSIRCOMCertidaoPermanenteComercial" at bounding box center [1364, 352] width 193 height 51
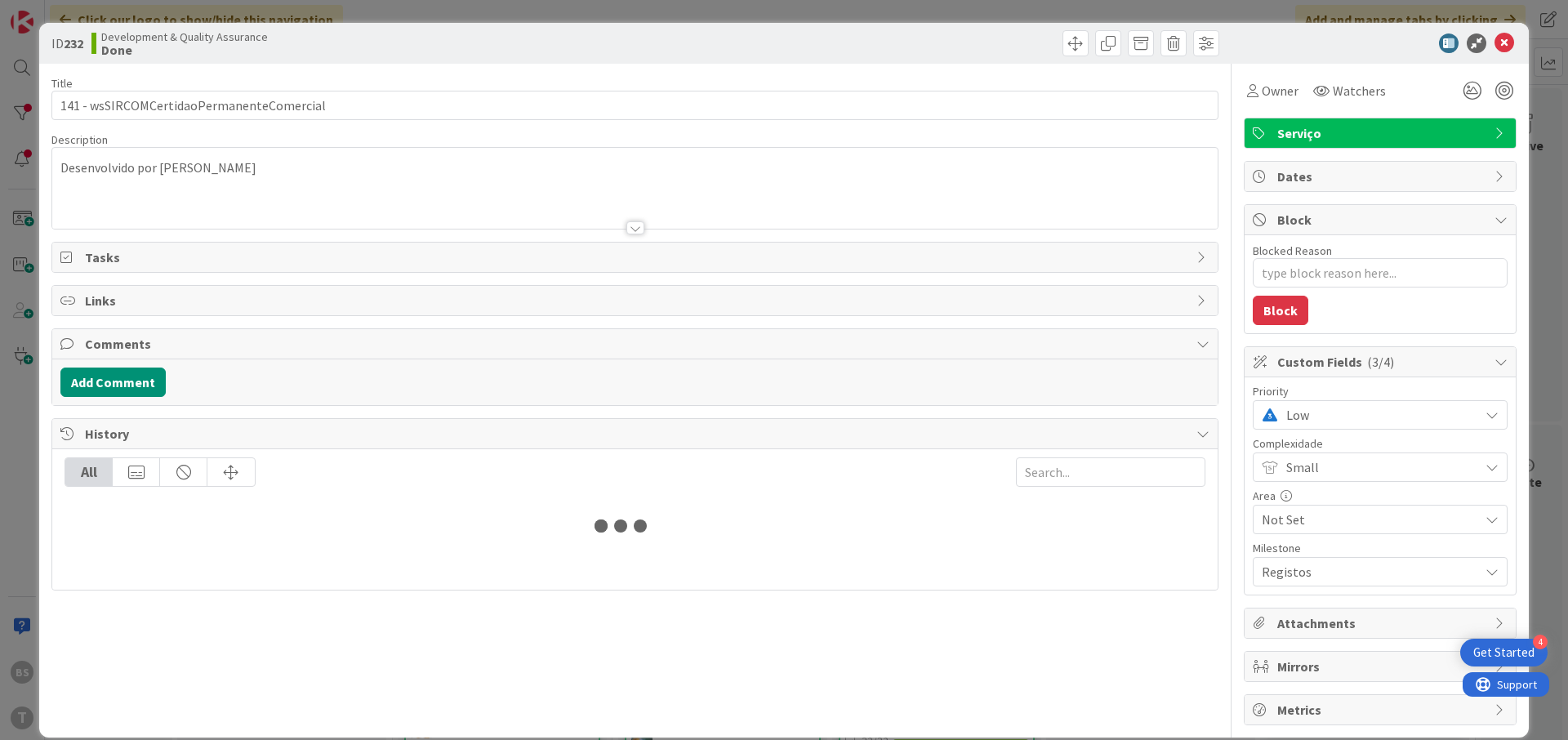
type textarea "x"
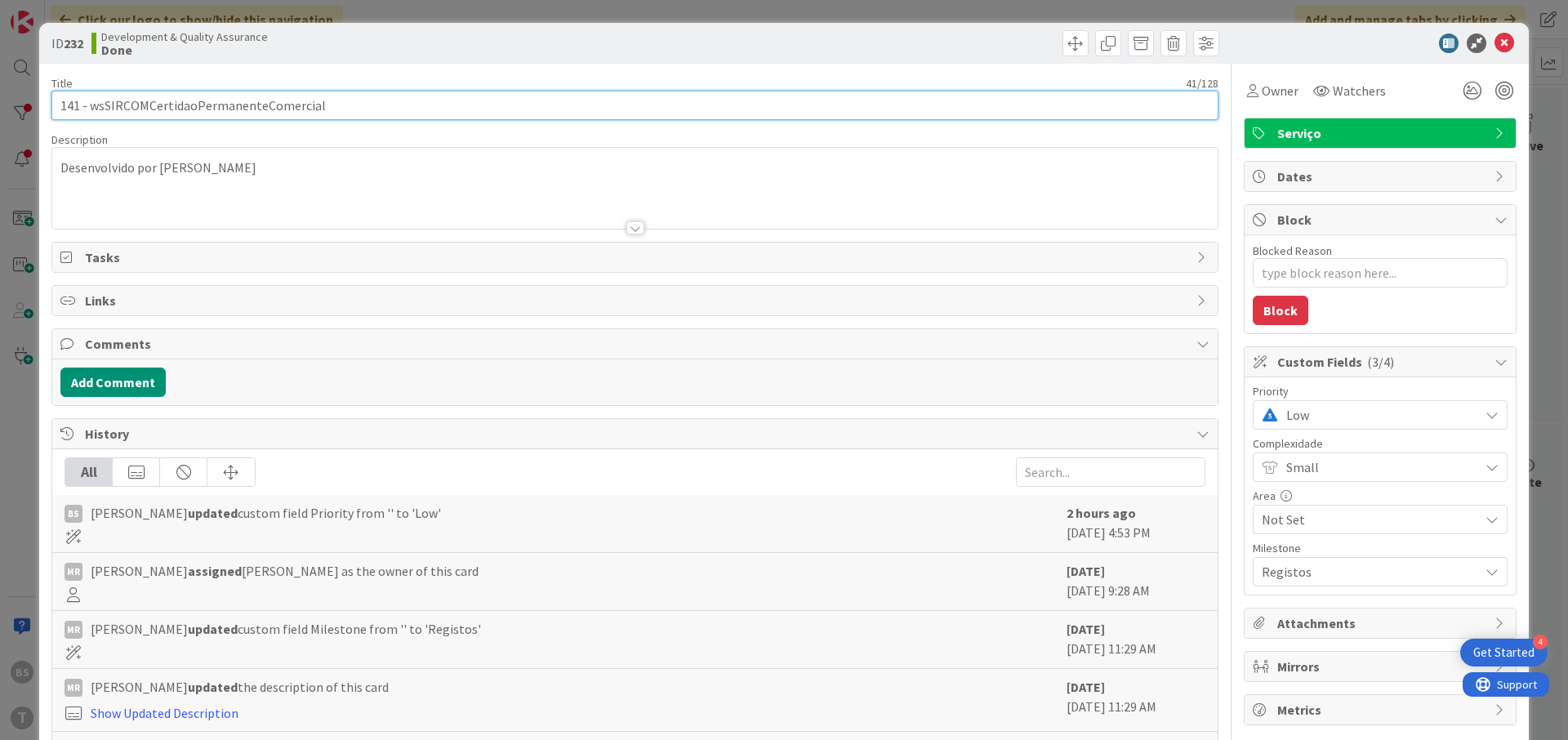
click at [266, 110] on input "141 - wsSIRCOMCertidaoPermanenteComercial" at bounding box center [635, 105] width 1166 height 29
